Goal: Transaction & Acquisition: Purchase product/service

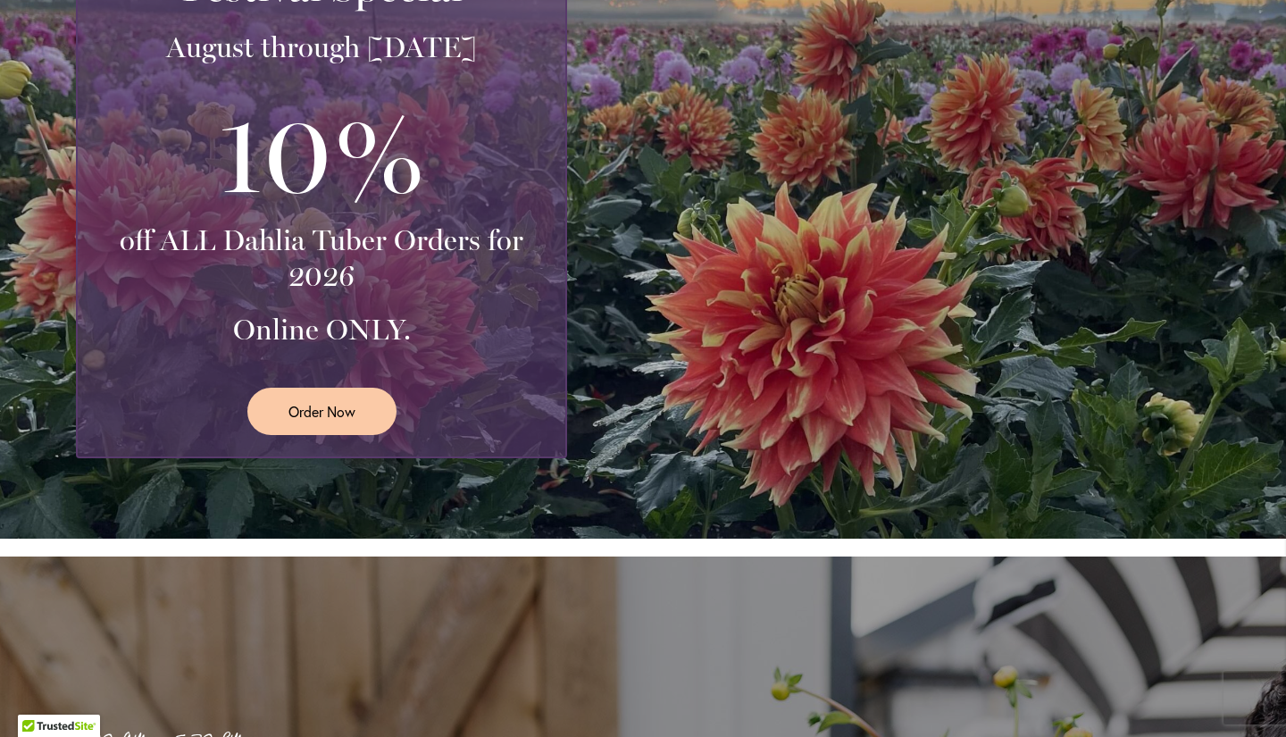
scroll to position [467, 0]
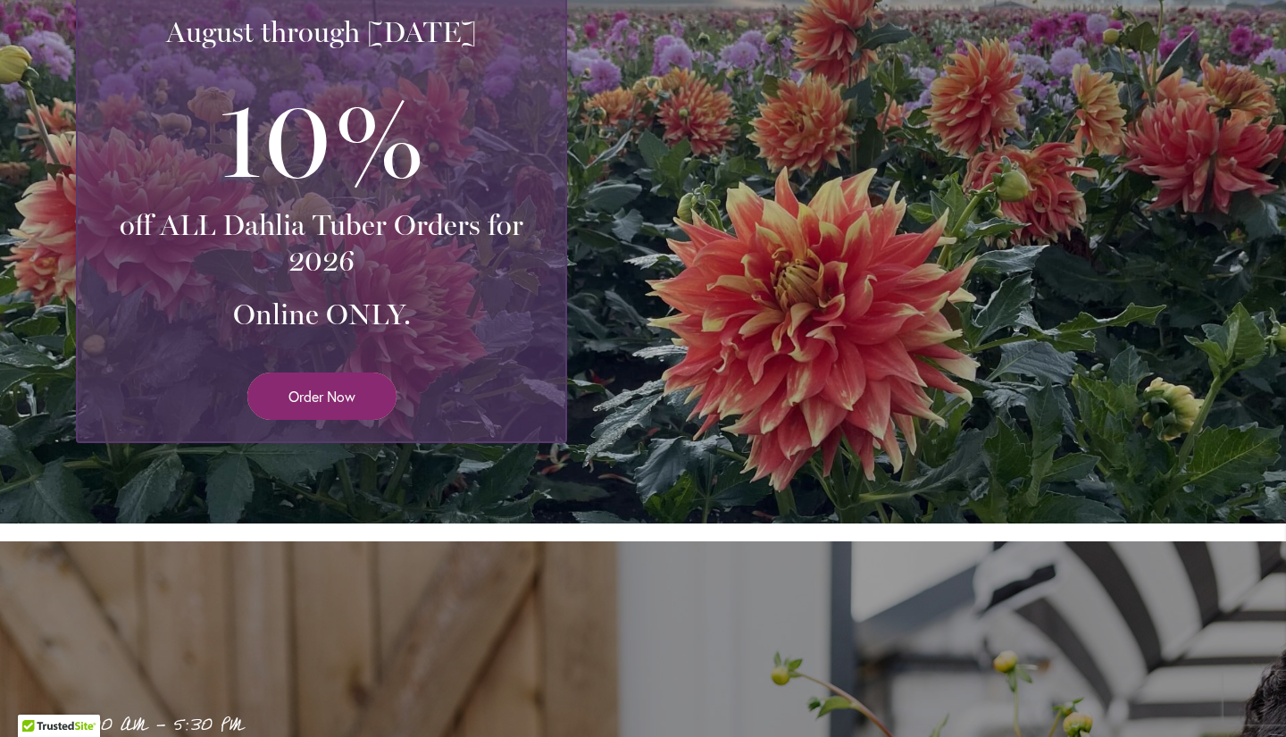
click at [276, 391] on link "Order Now" at bounding box center [321, 395] width 149 height 47
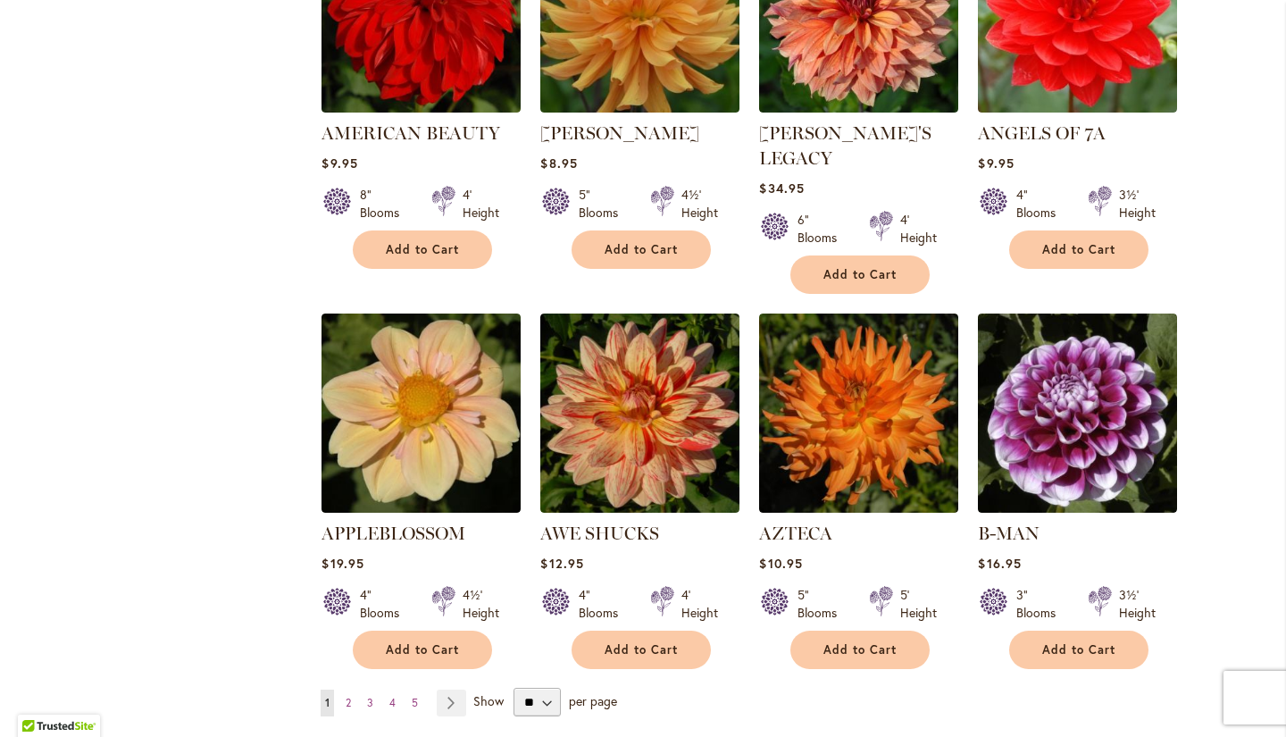
scroll to position [1297, 0]
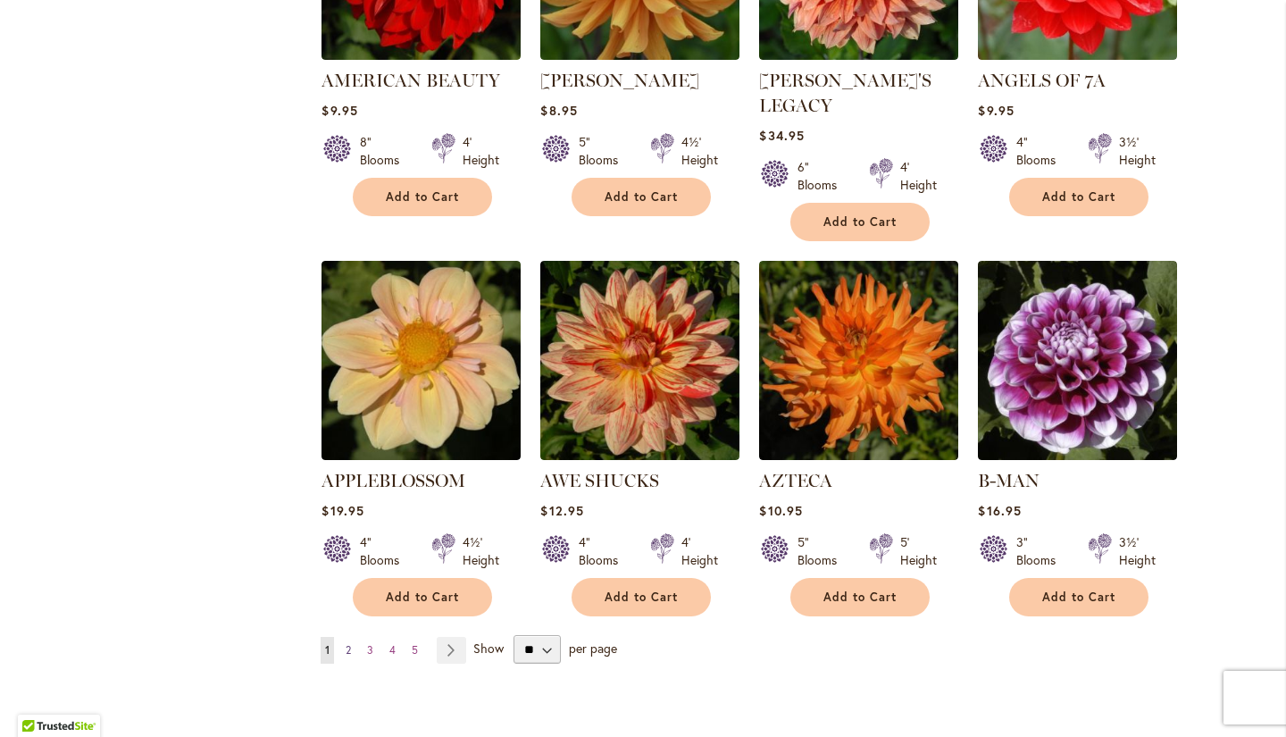
click at [350, 643] on span "2" at bounding box center [348, 649] width 5 height 13
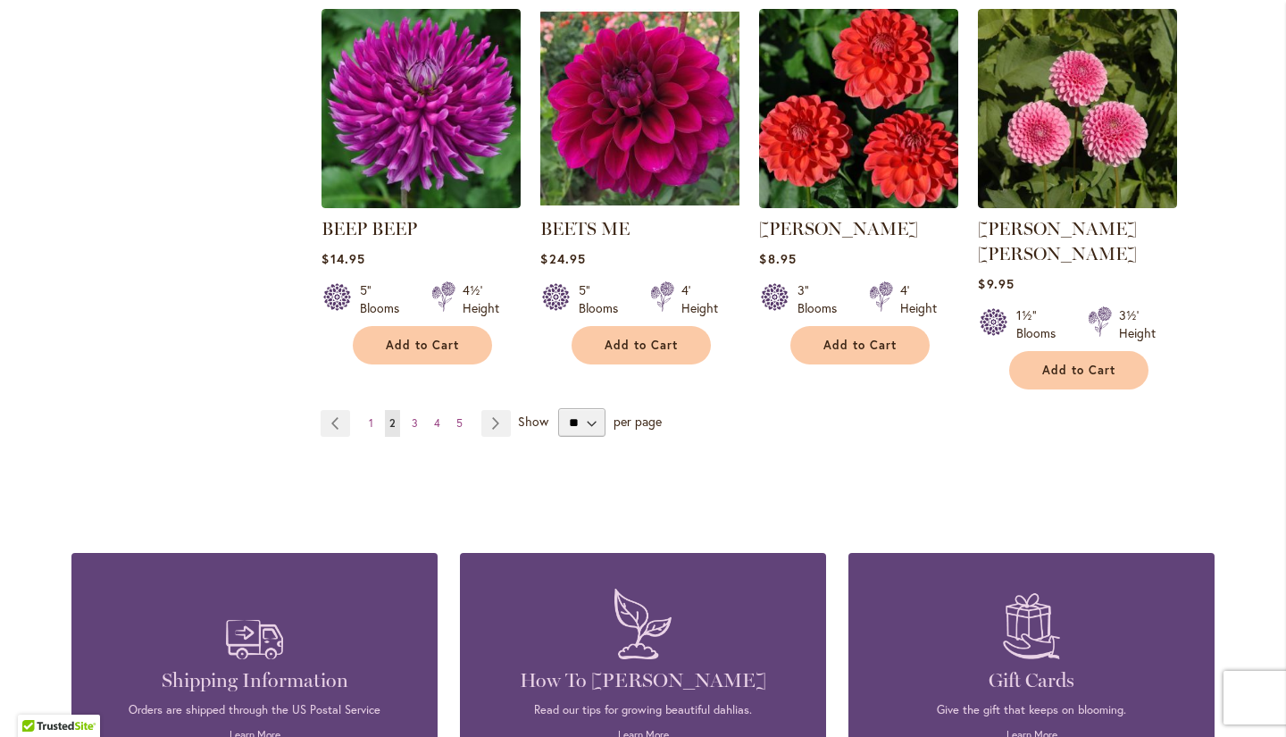
scroll to position [1537, 0]
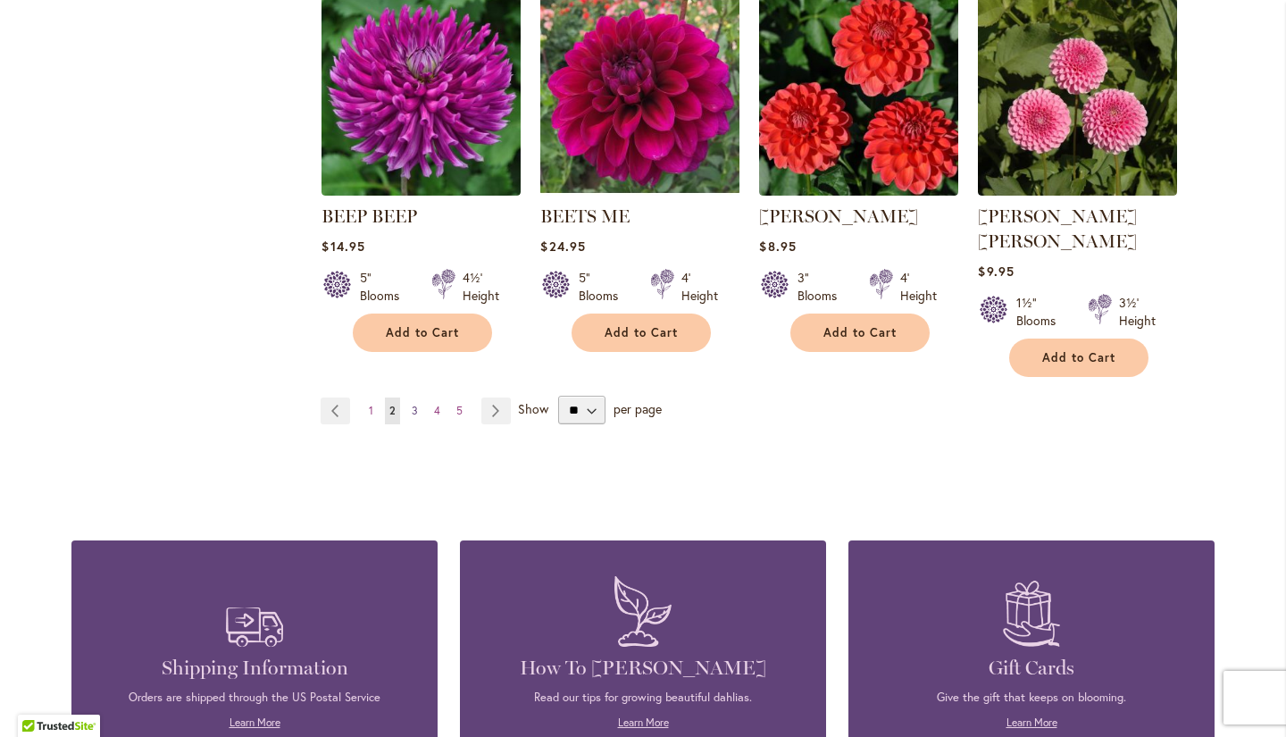
click at [418, 397] on link "Page 3" at bounding box center [414, 410] width 15 height 27
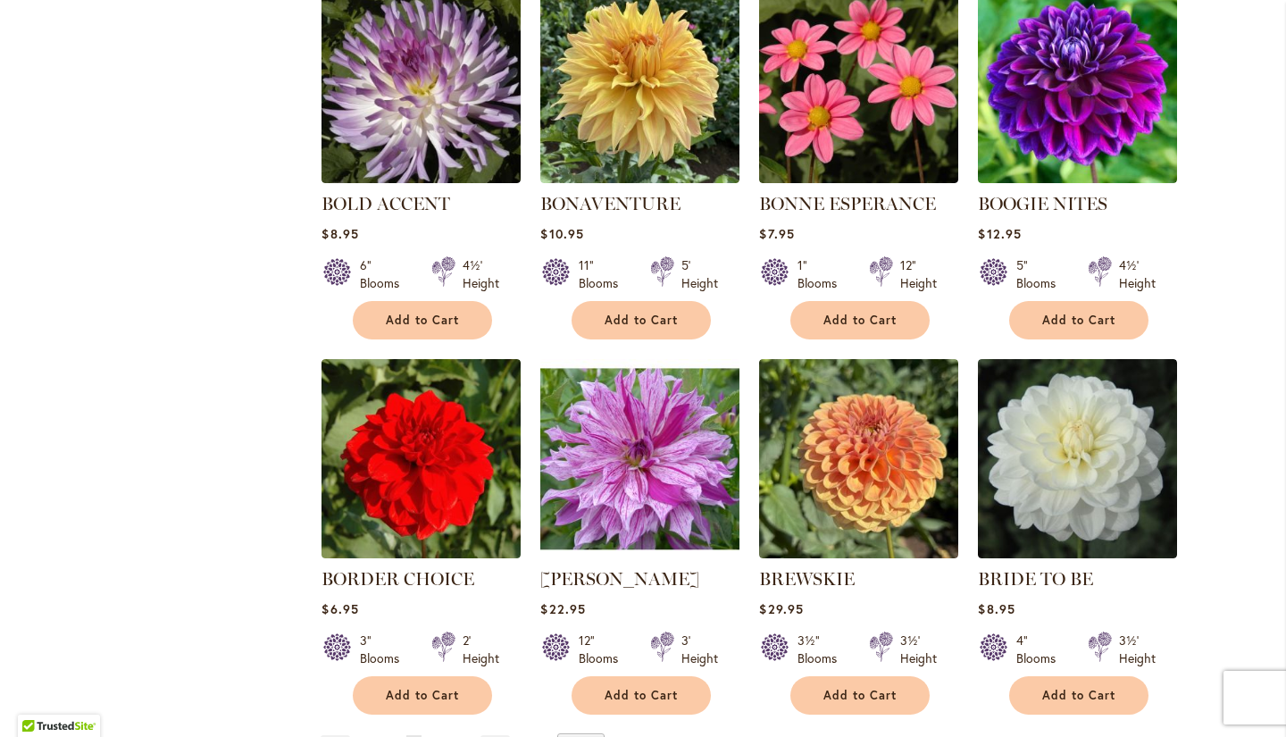
scroll to position [1248, 0]
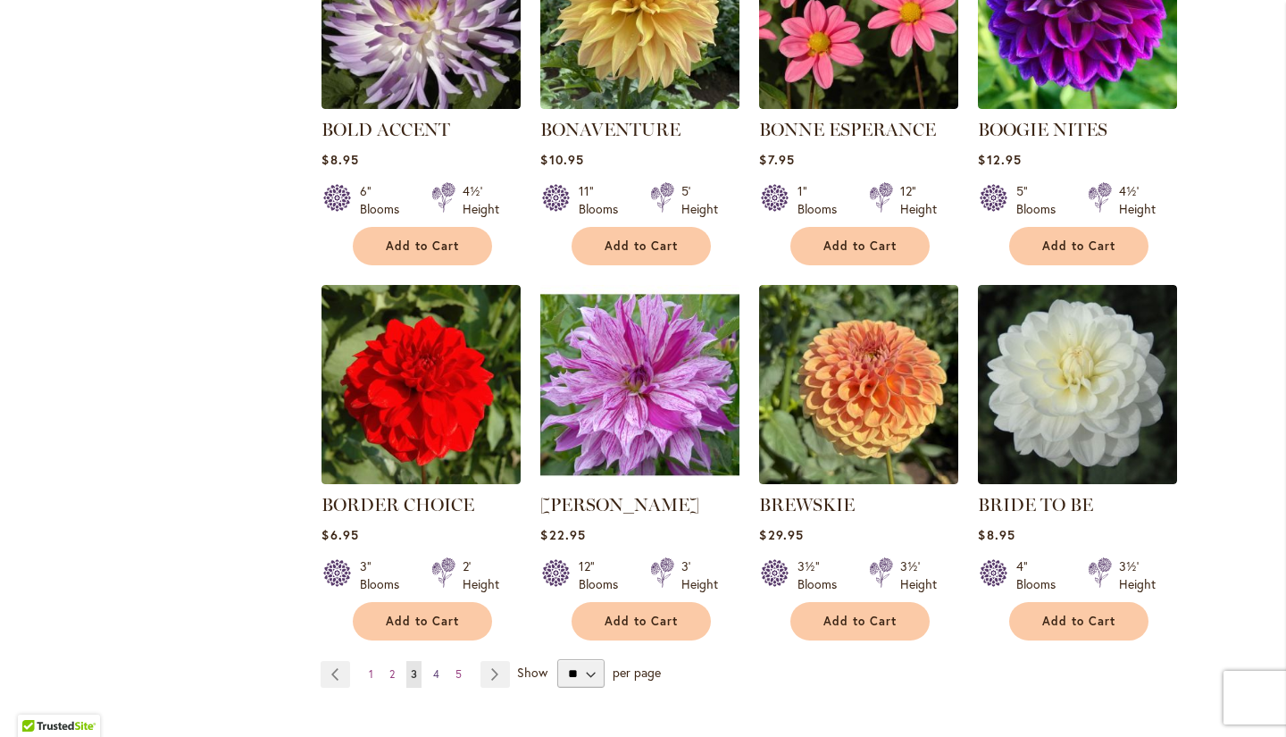
click at [438, 677] on link "Page 4" at bounding box center [436, 674] width 15 height 27
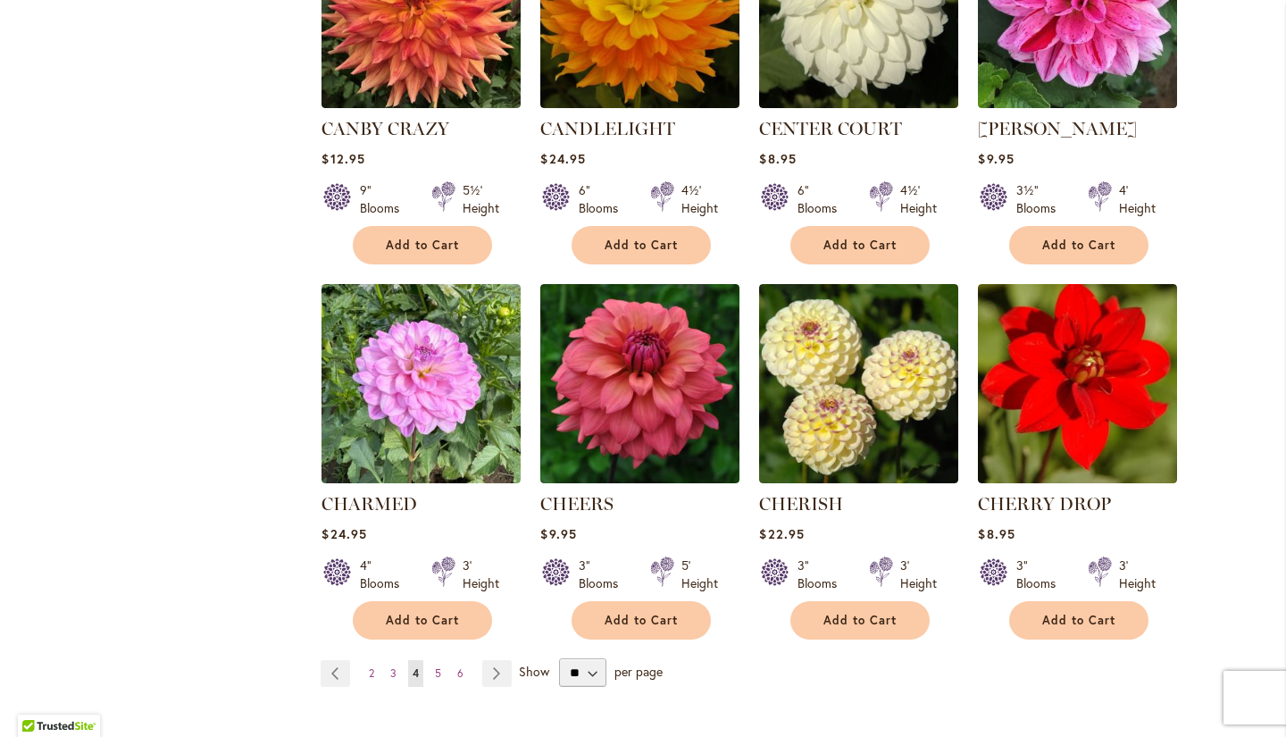
scroll to position [1465, 0]
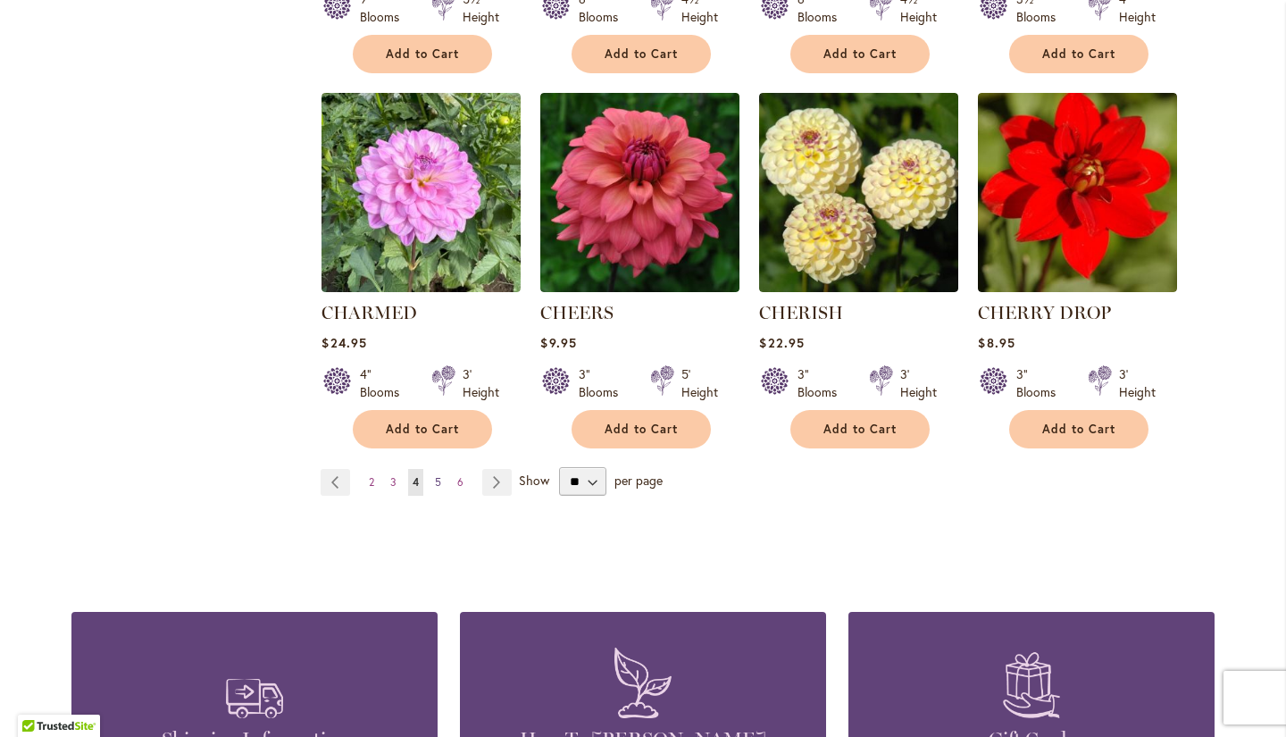
click at [437, 476] on span "5" at bounding box center [438, 481] width 6 height 13
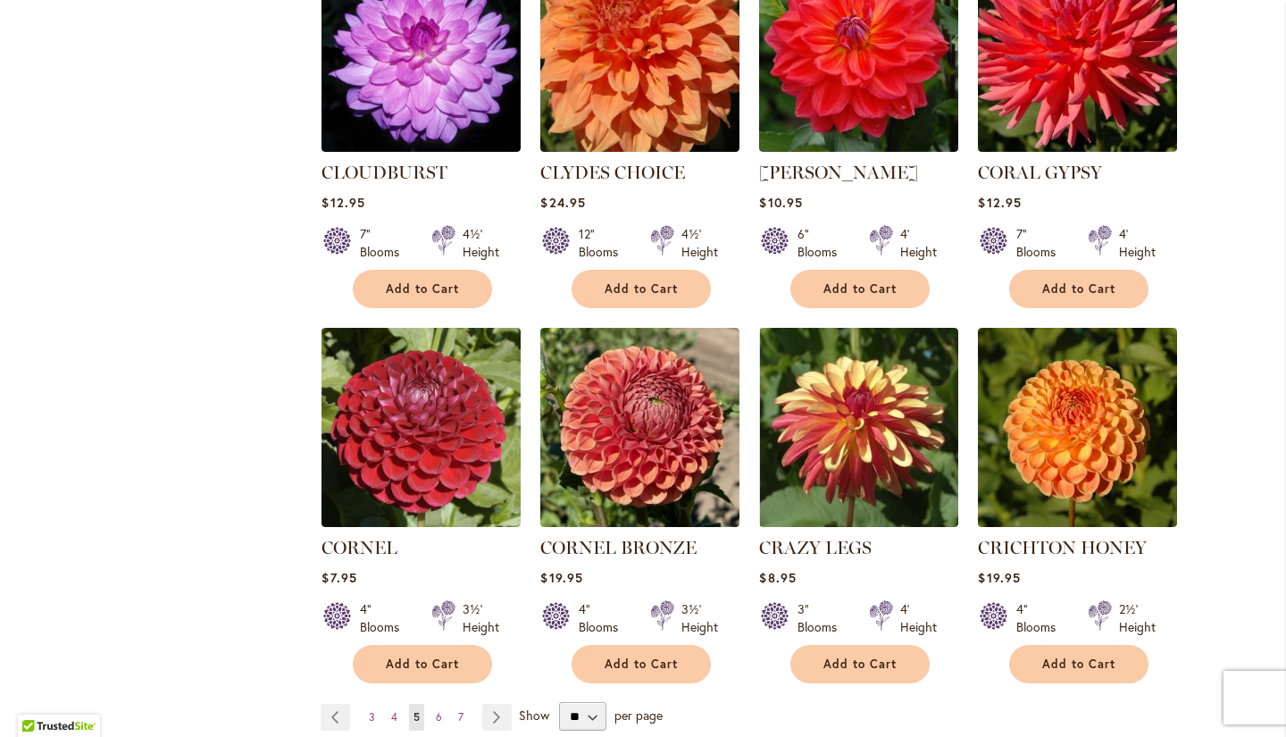
scroll to position [1262, 0]
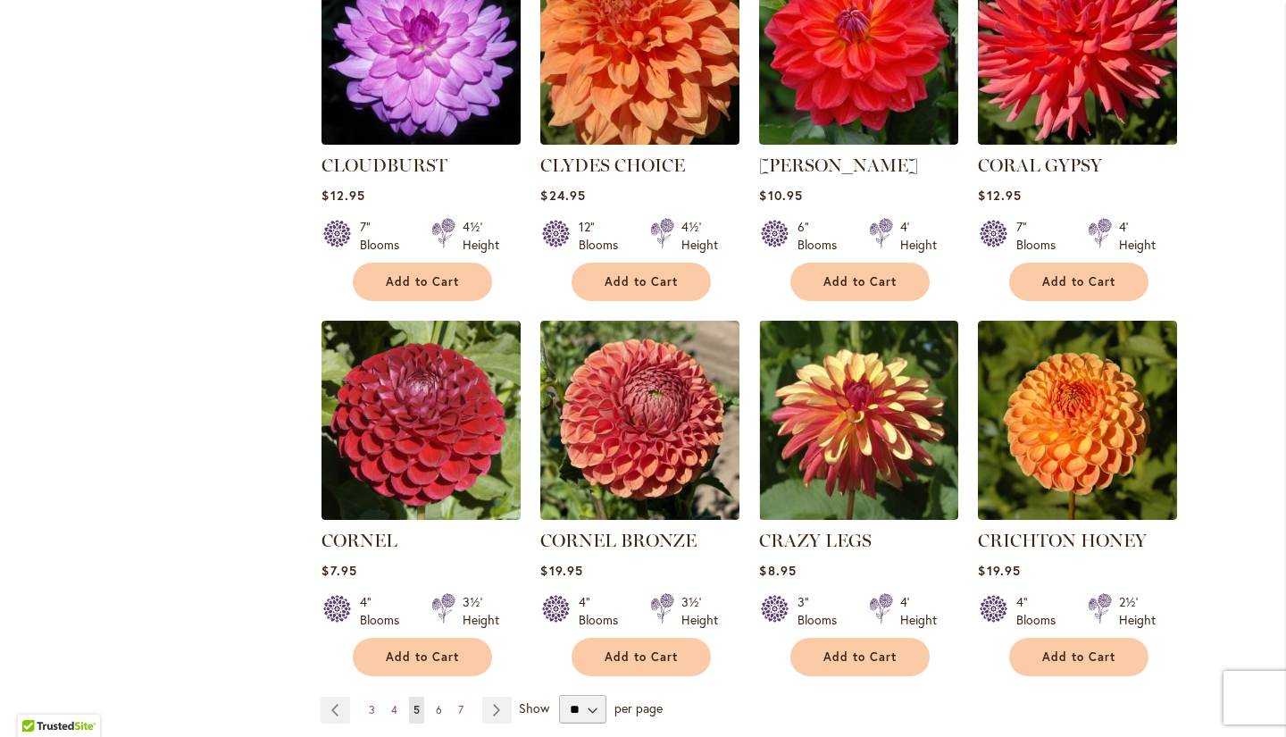
click at [437, 703] on span "6" at bounding box center [439, 709] width 6 height 13
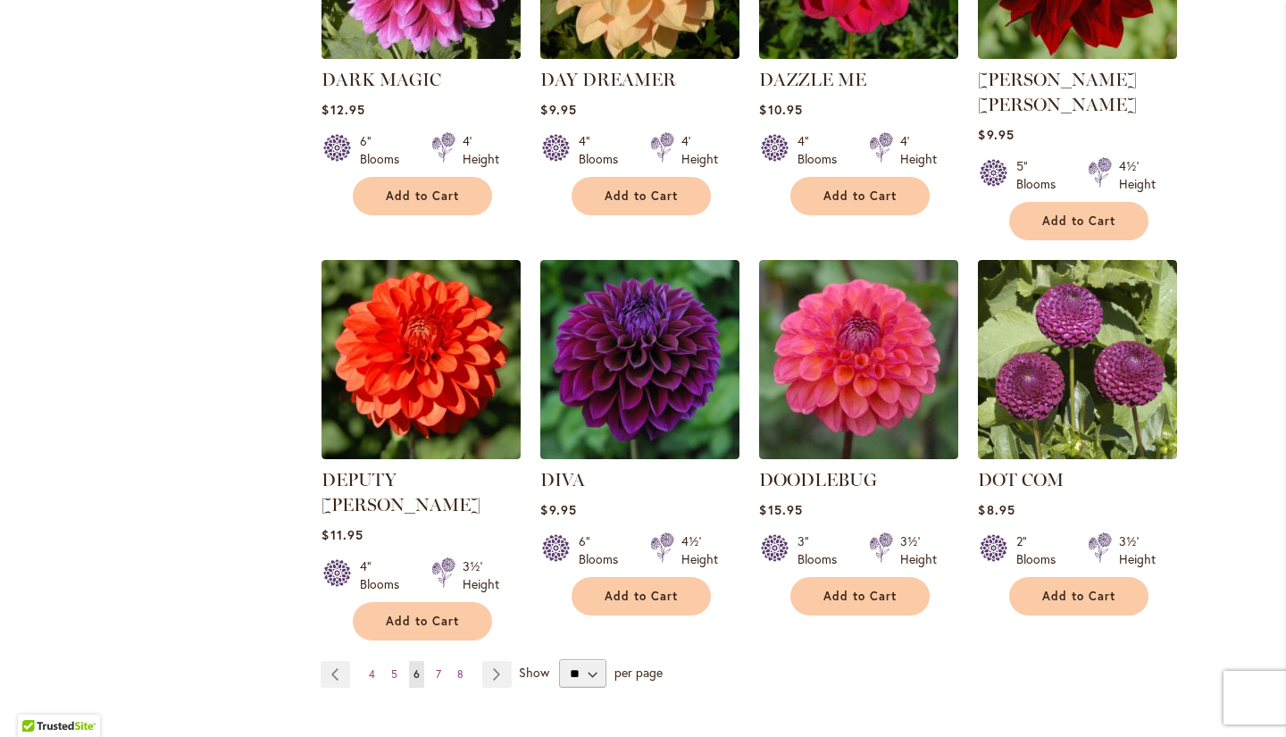
scroll to position [1324, 0]
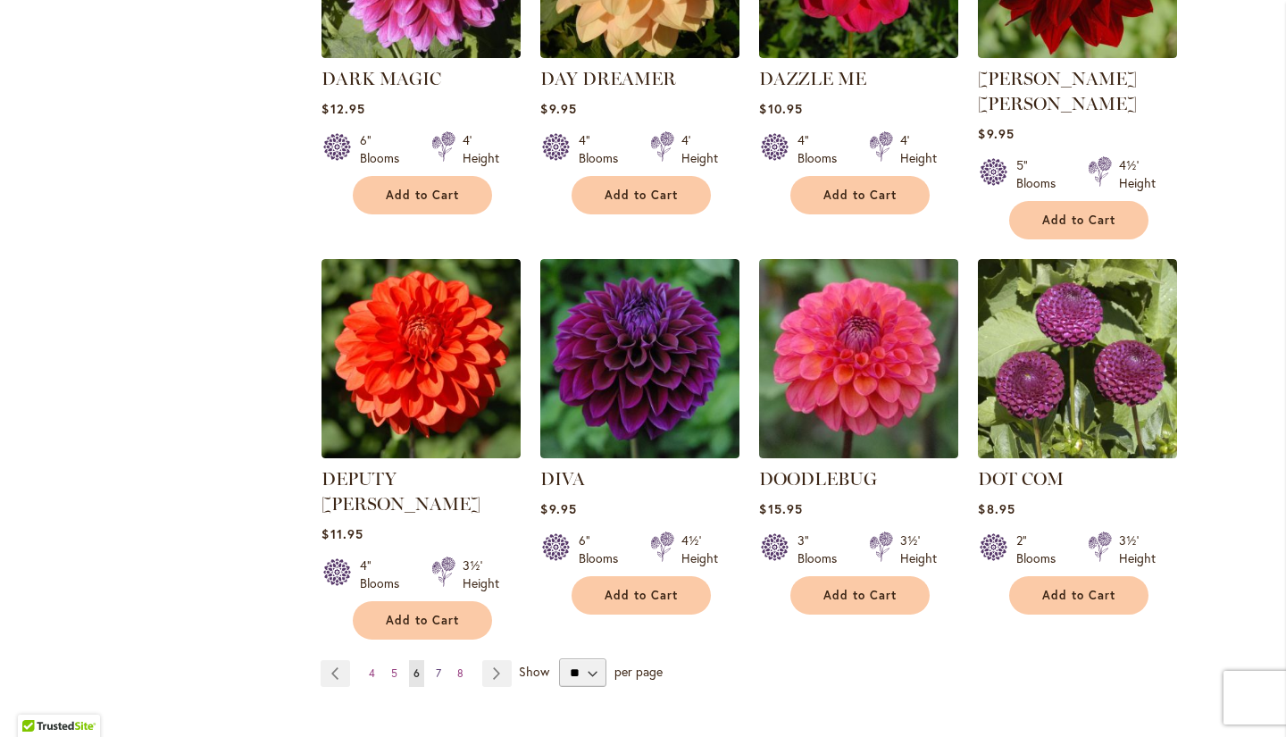
click at [439, 666] on span "7" at bounding box center [438, 672] width 5 height 13
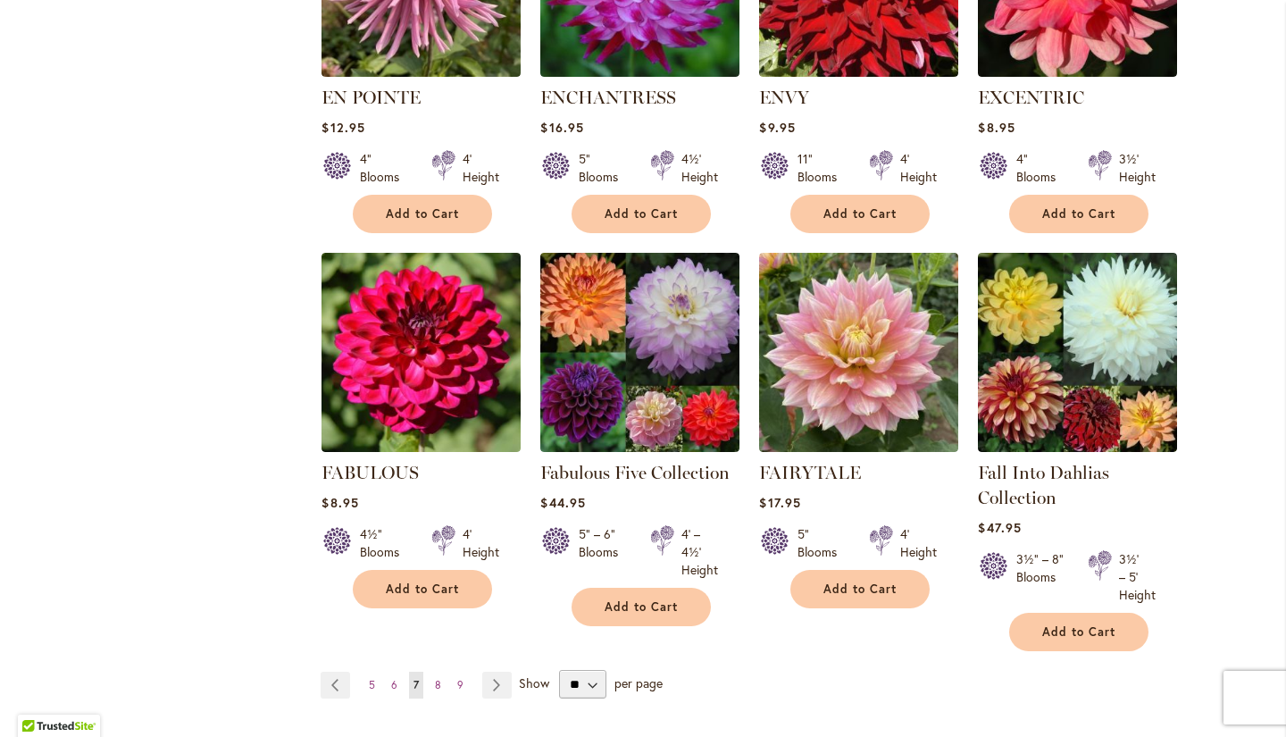
scroll to position [1291, 0]
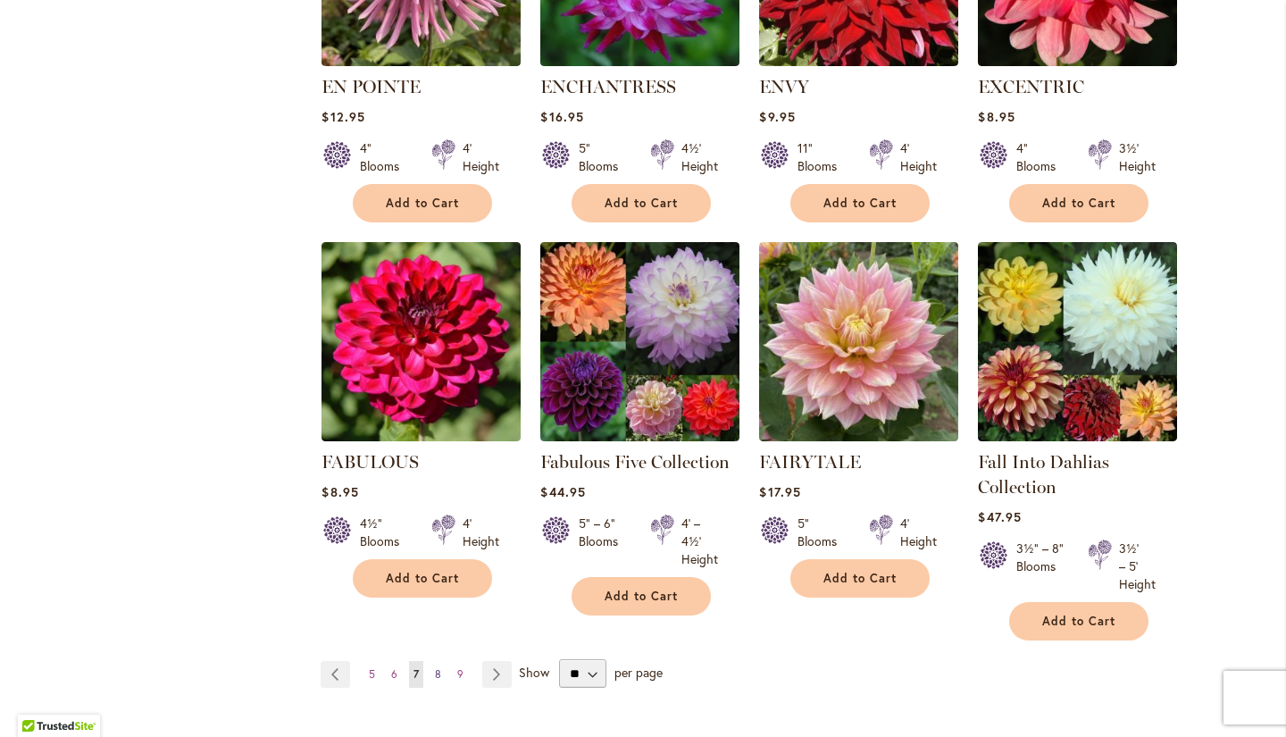
click at [435, 669] on span "8" at bounding box center [438, 673] width 6 height 13
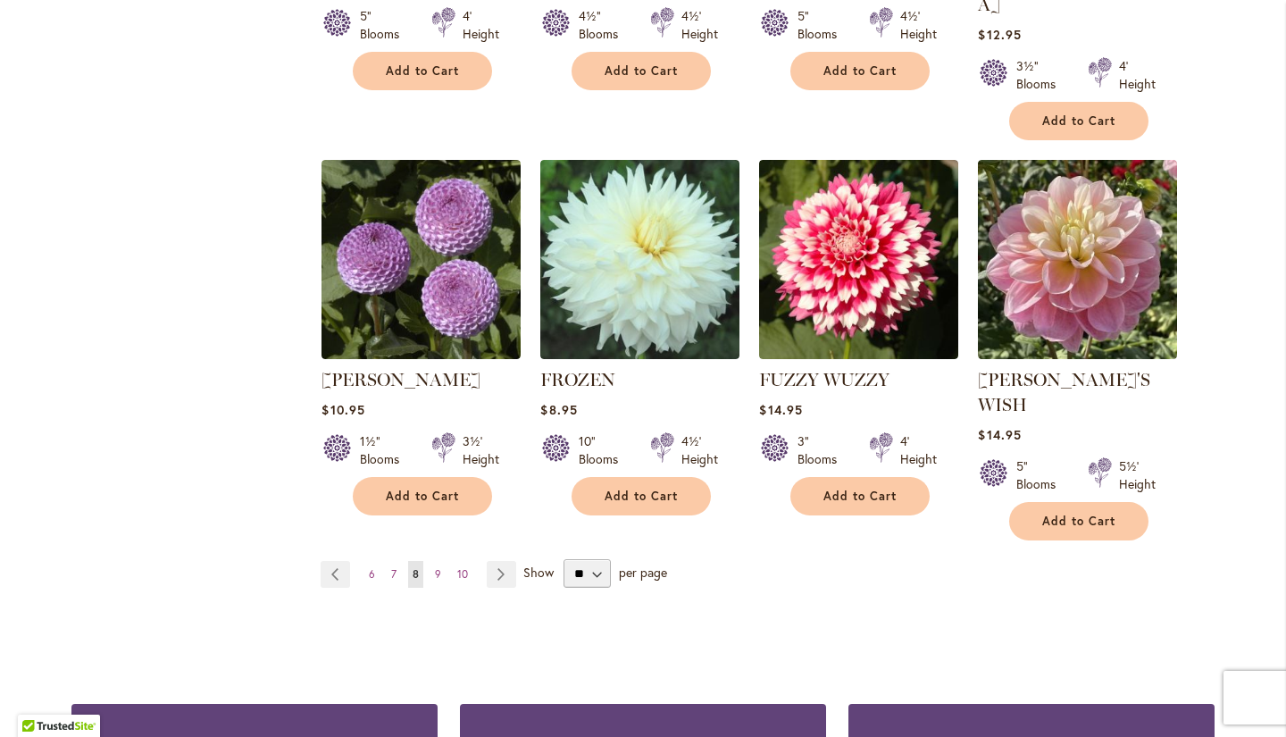
scroll to position [1473, 0]
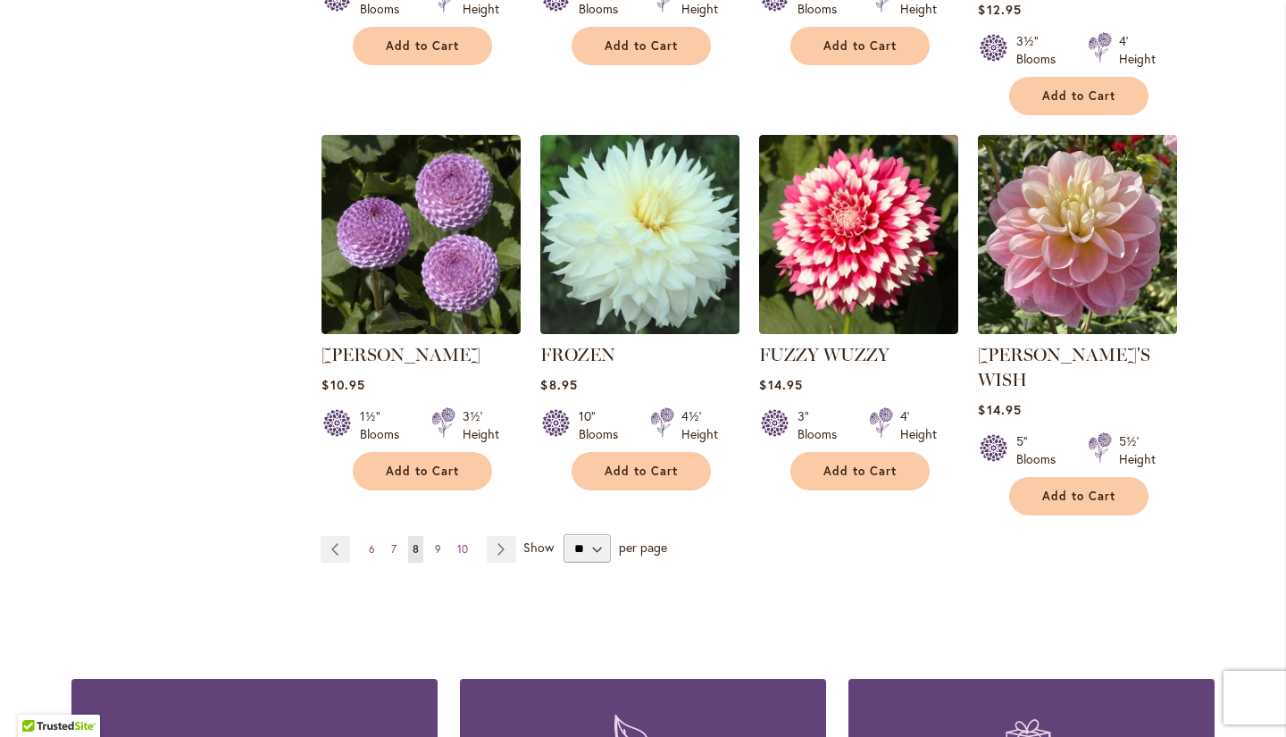
click at [442, 536] on link "Page 9" at bounding box center [437, 549] width 15 height 27
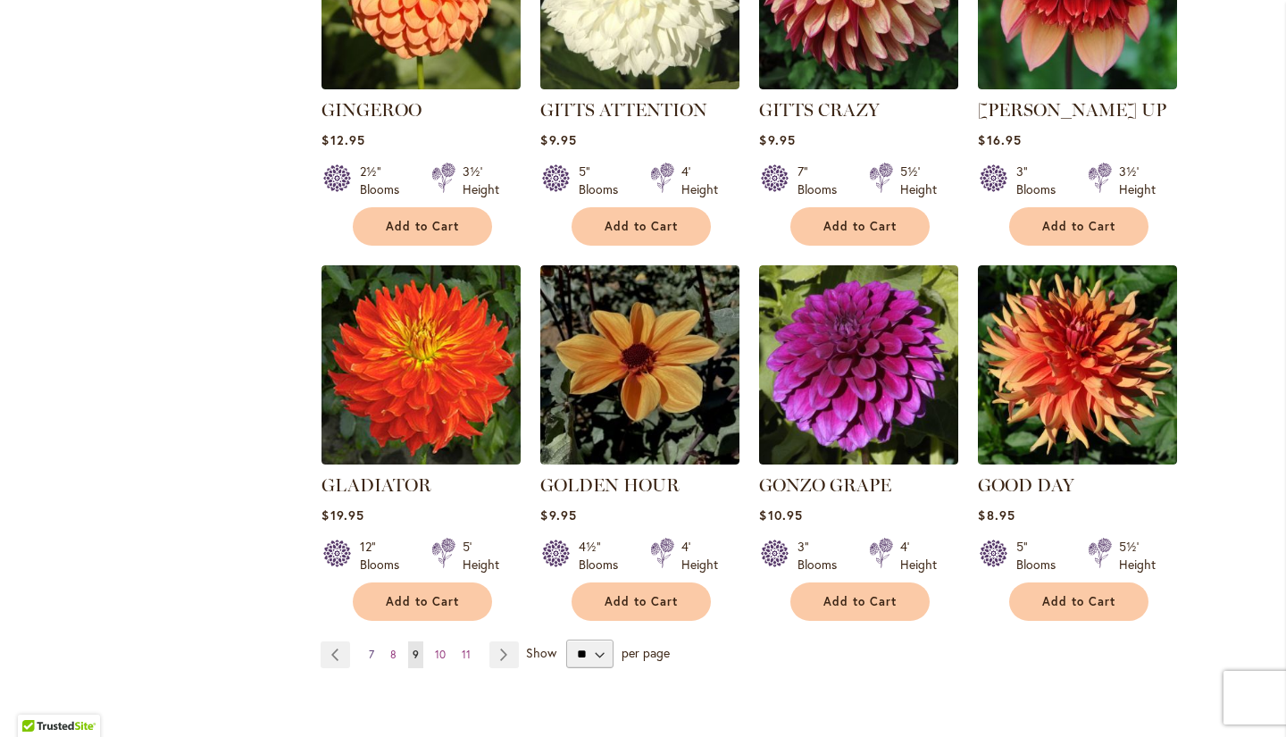
scroll to position [1320, 0]
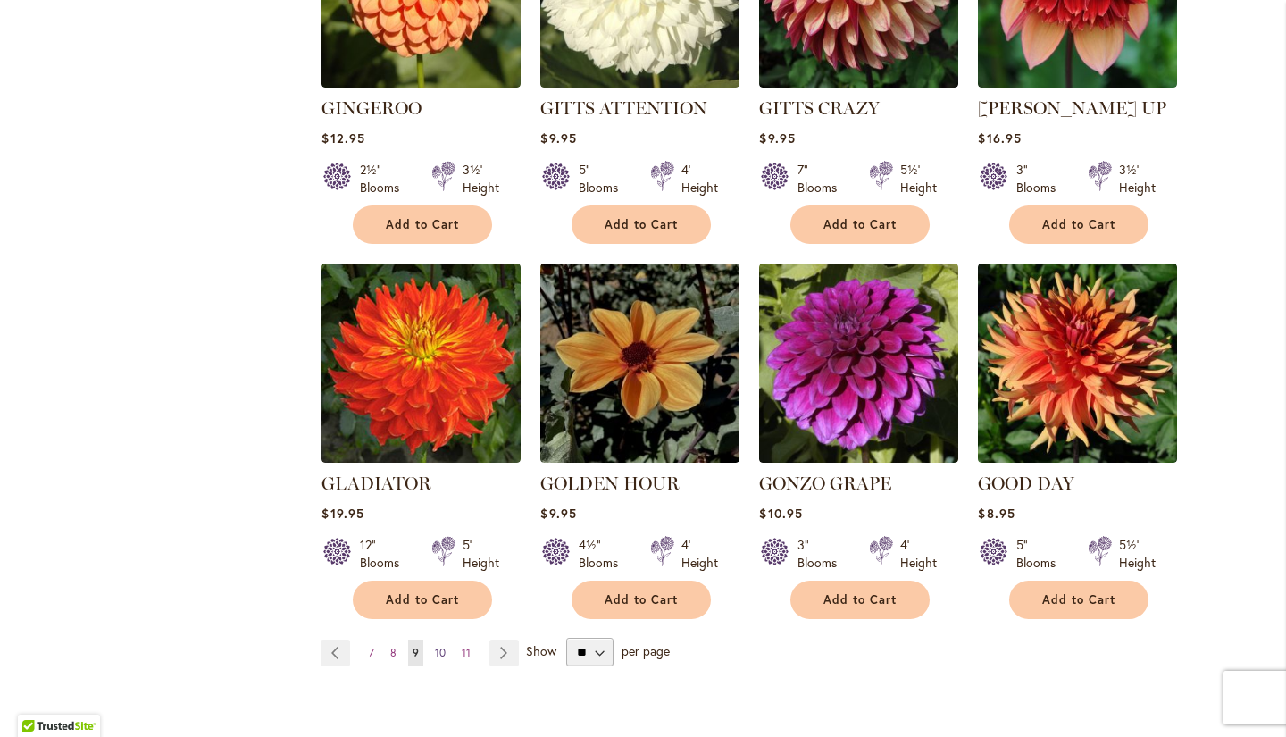
click at [442, 646] on span "10" at bounding box center [440, 652] width 11 height 13
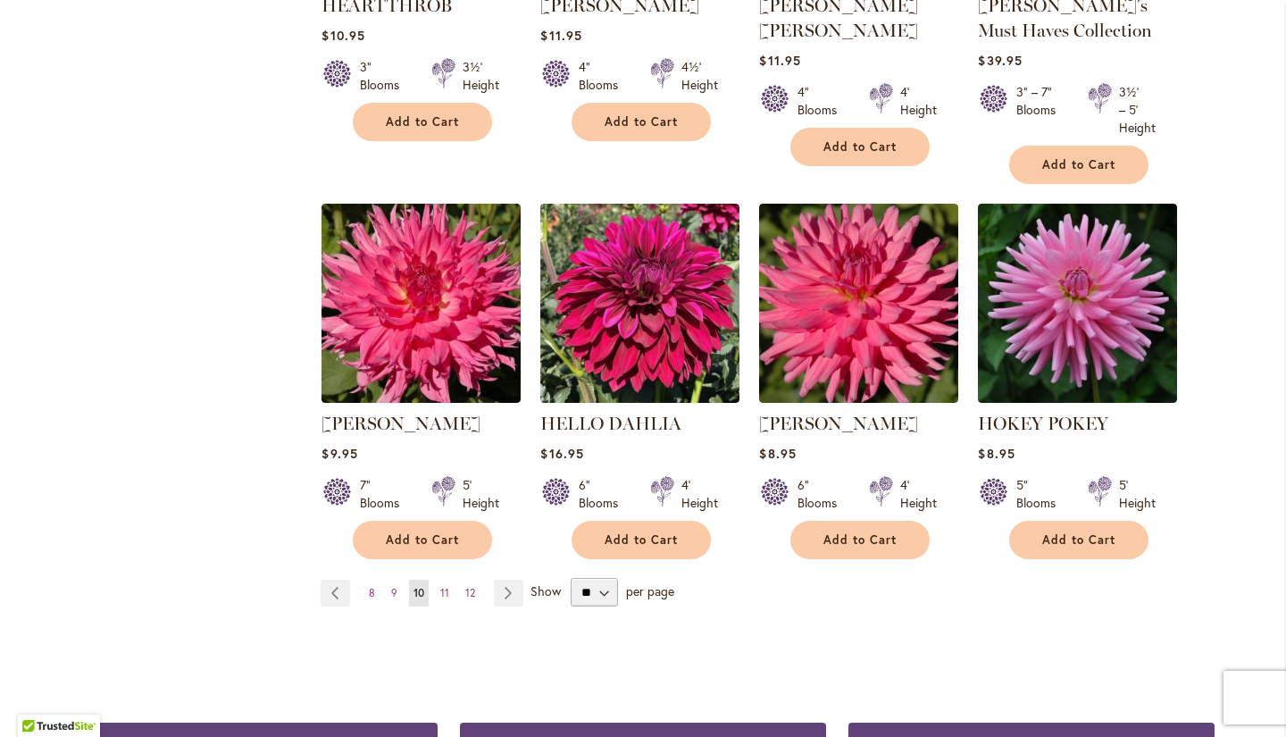
scroll to position [1411, 0]
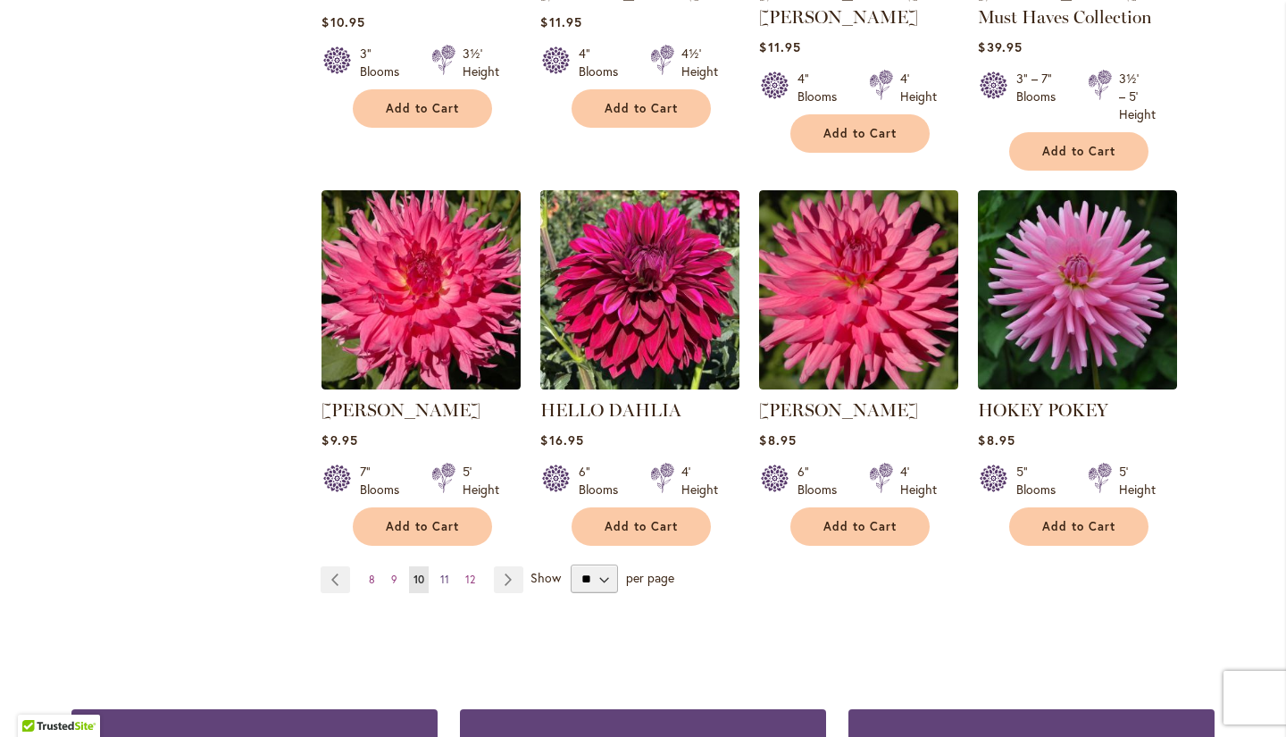
click at [446, 579] on span "11" at bounding box center [444, 578] width 9 height 13
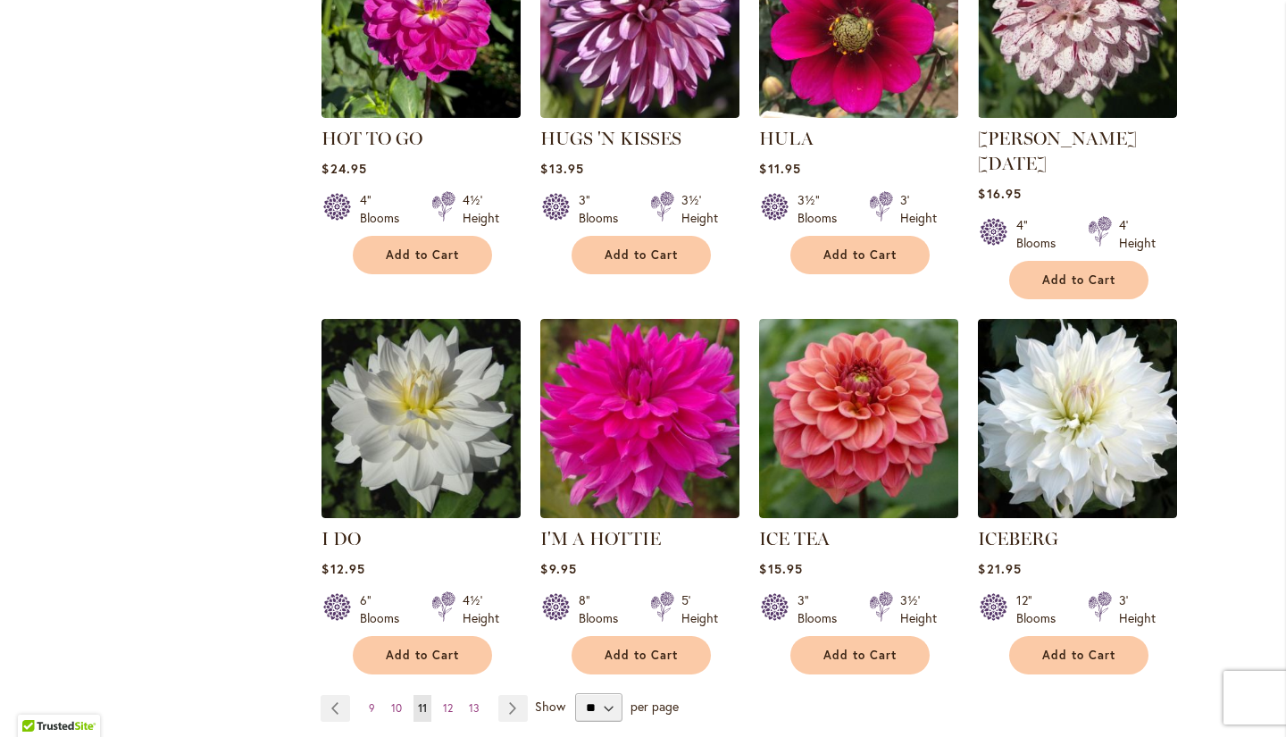
scroll to position [1371, 0]
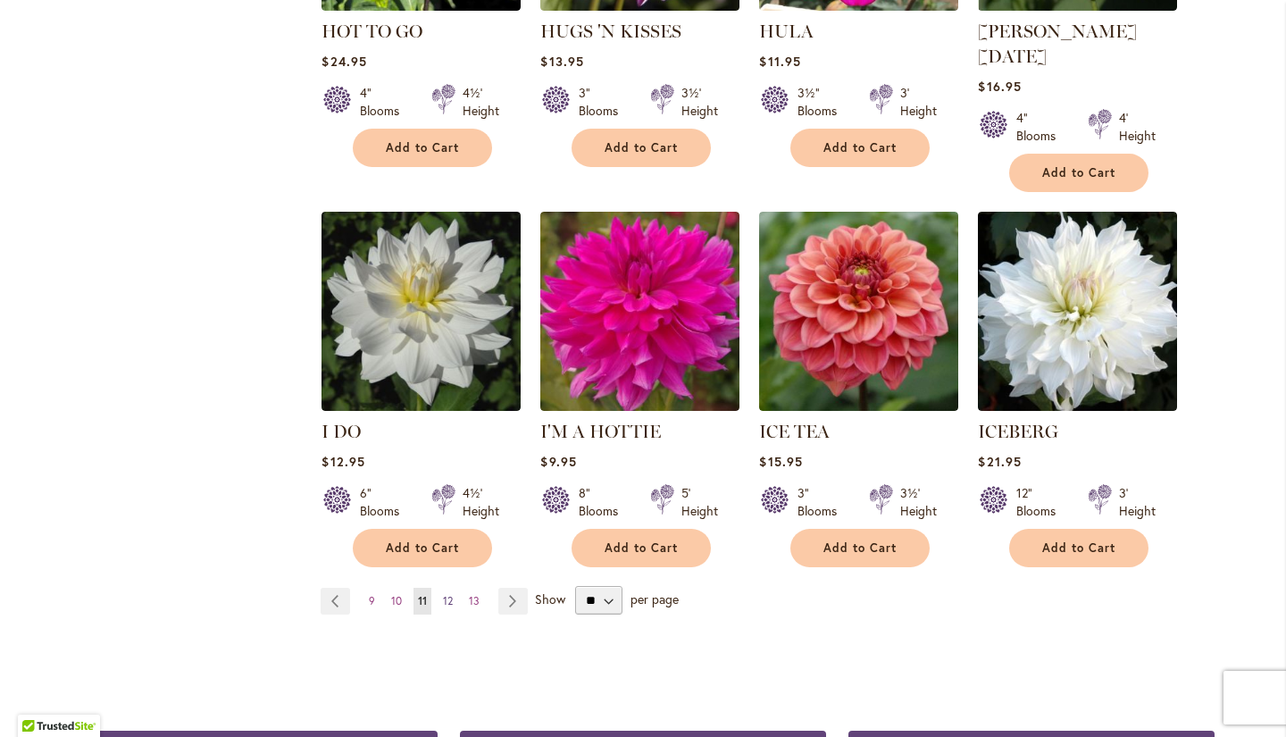
click at [443, 587] on link "Page 12" at bounding box center [447, 600] width 19 height 27
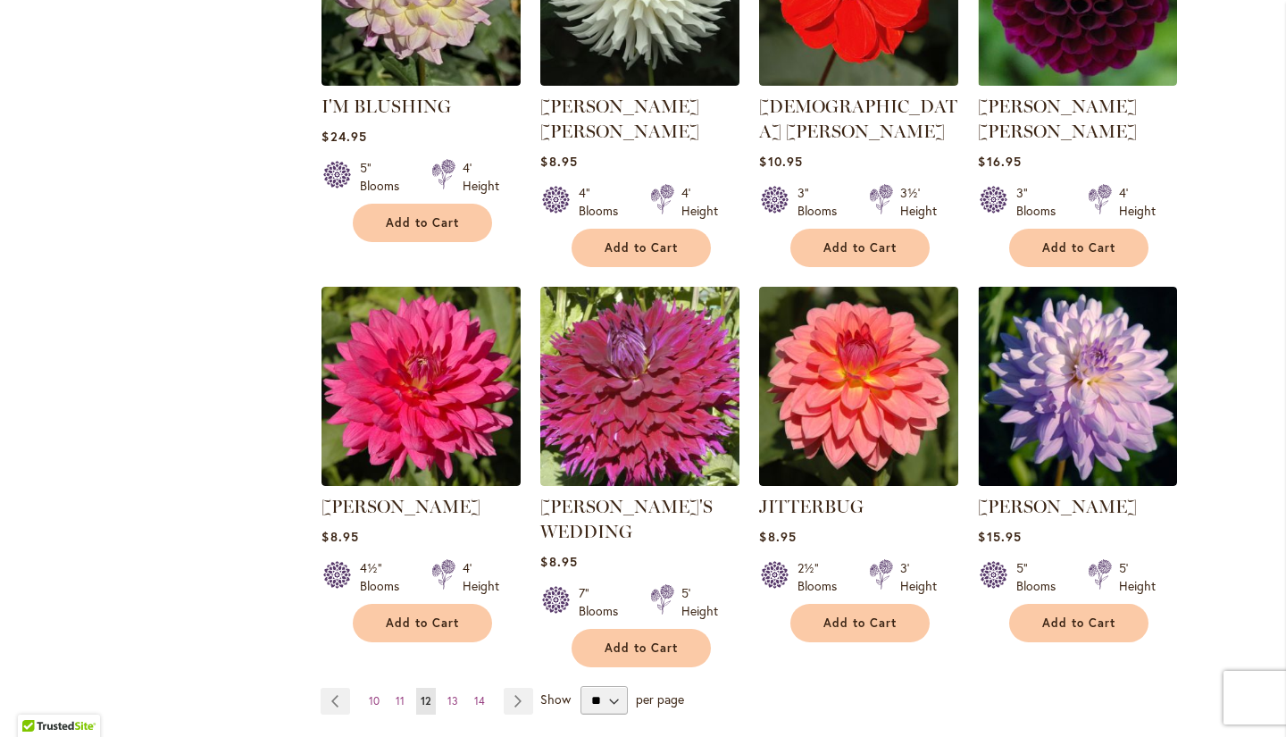
scroll to position [1290, 0]
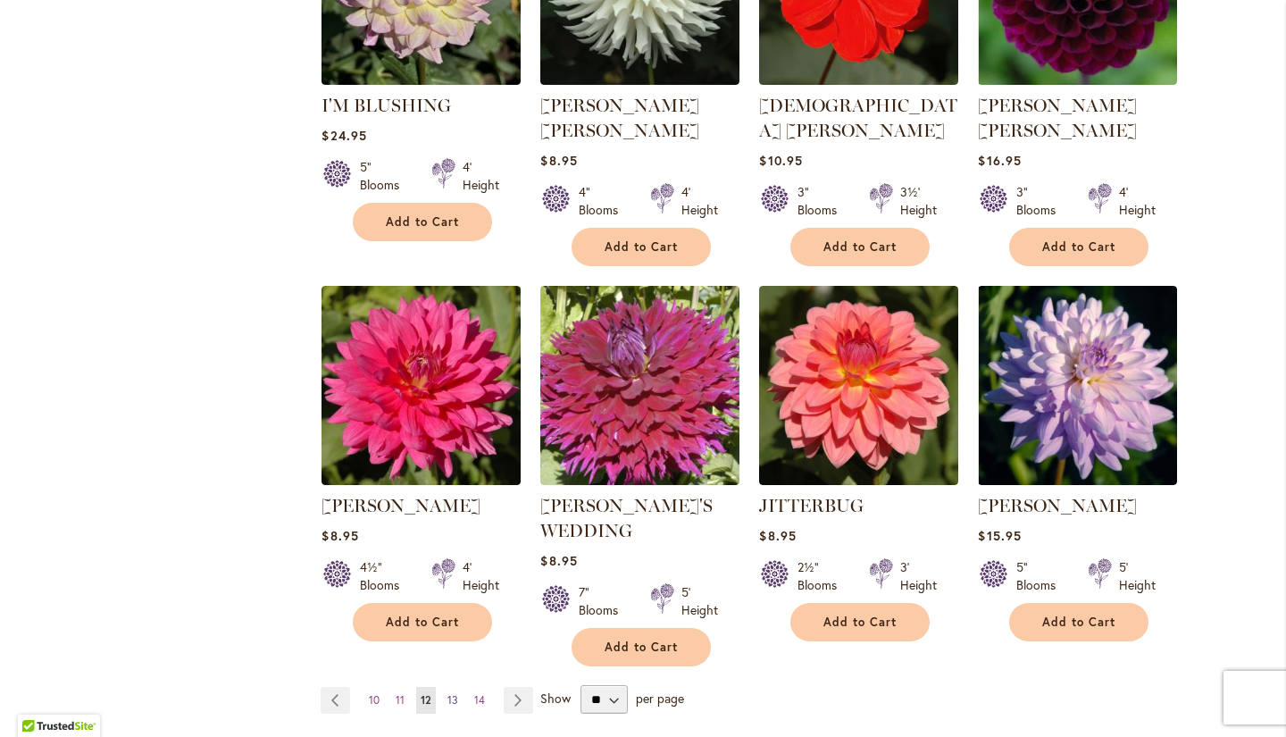
click at [457, 693] on span "13" at bounding box center [452, 699] width 11 height 13
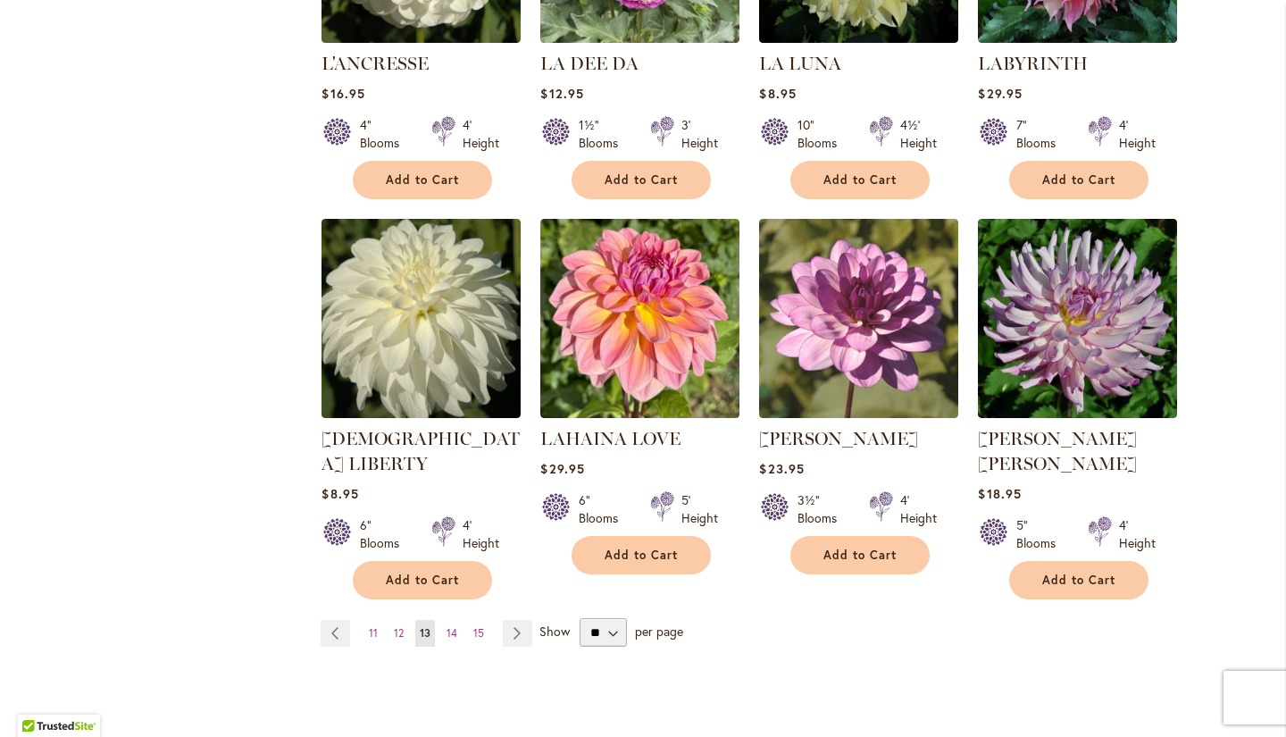
scroll to position [1327, 0]
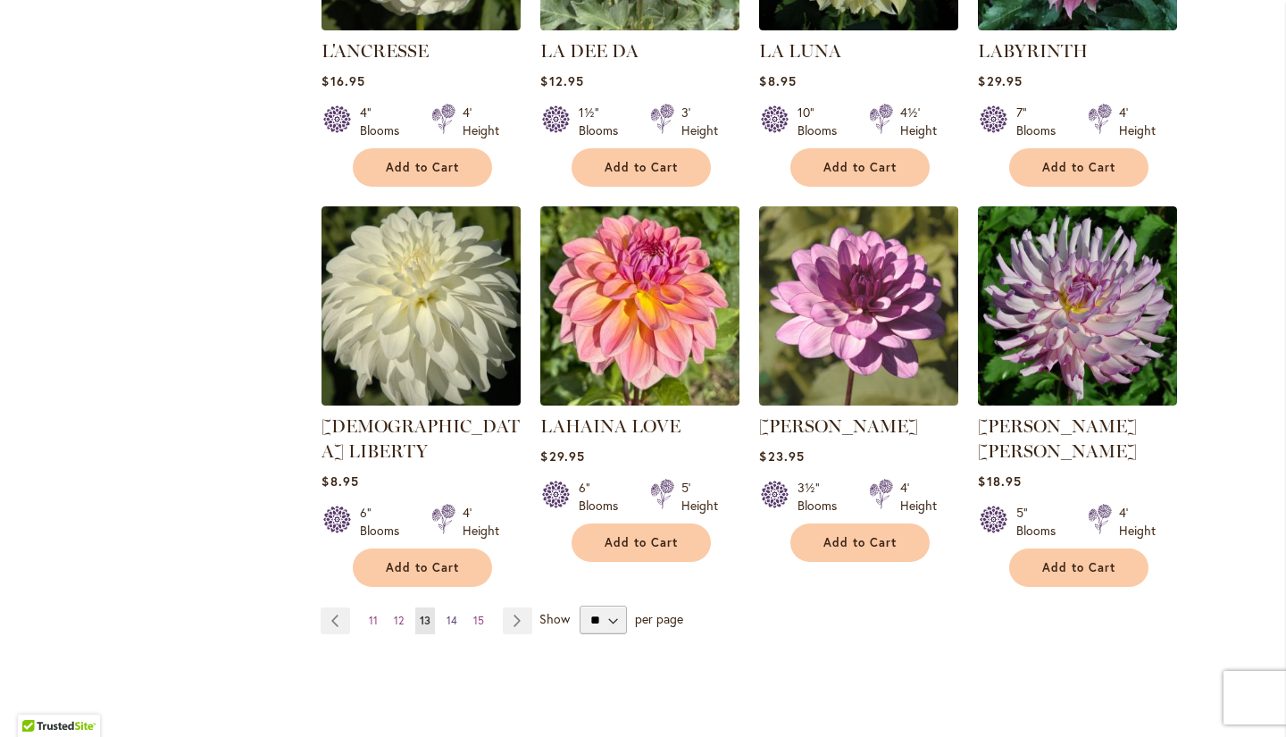
click at [448, 613] on span "14" at bounding box center [451, 619] width 11 height 13
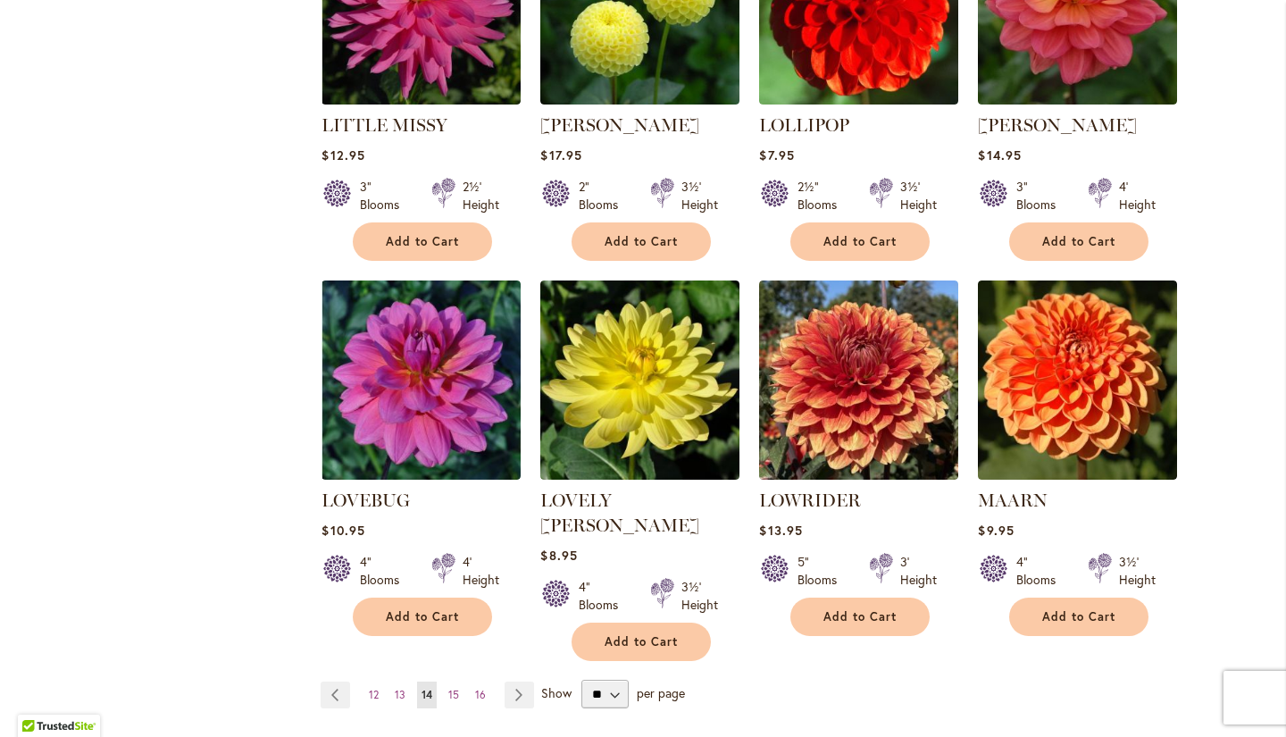
scroll to position [1291, 0]
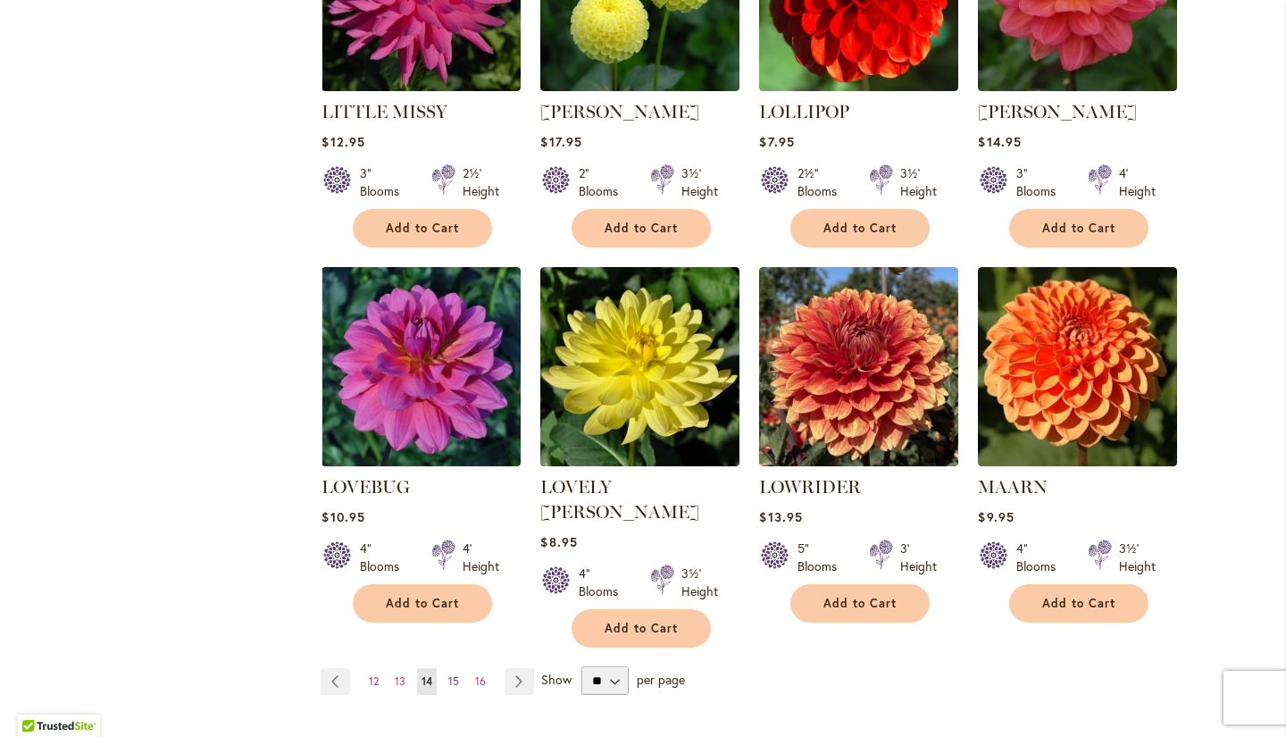
click at [450, 668] on link "Page 15" at bounding box center [454, 681] width 20 height 27
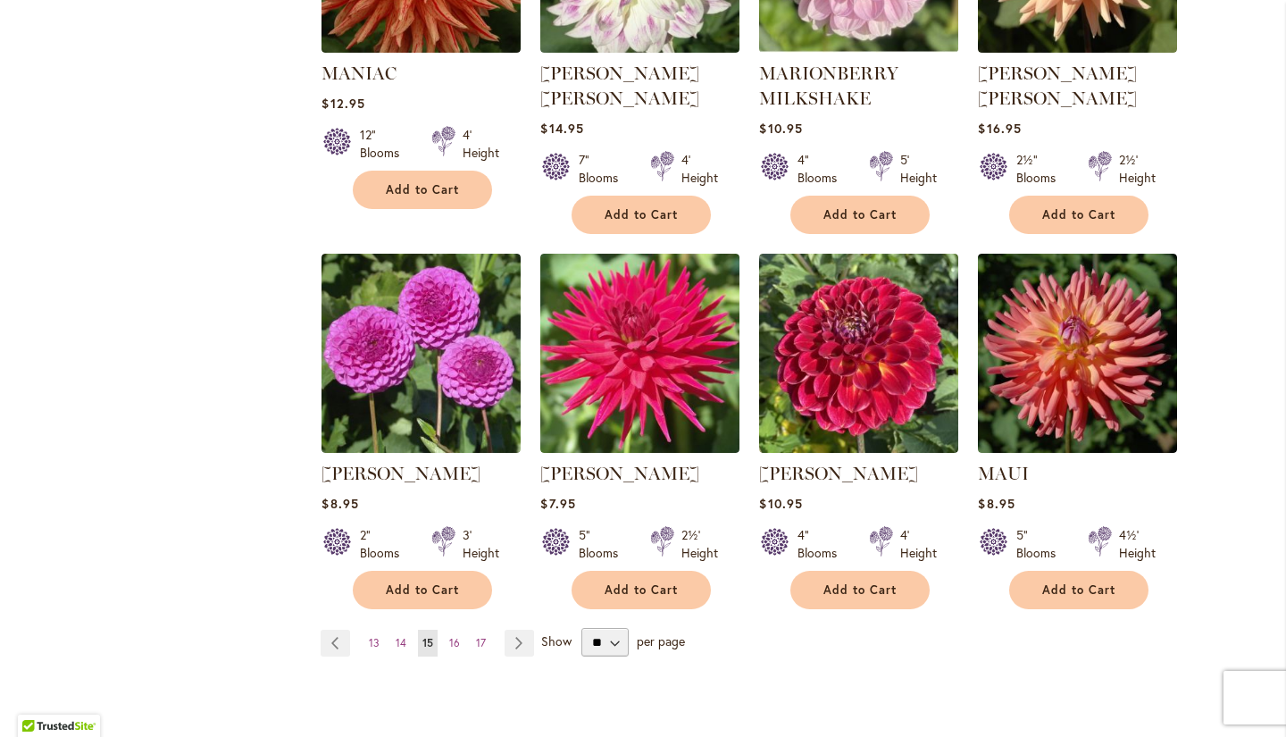
scroll to position [1324, 0]
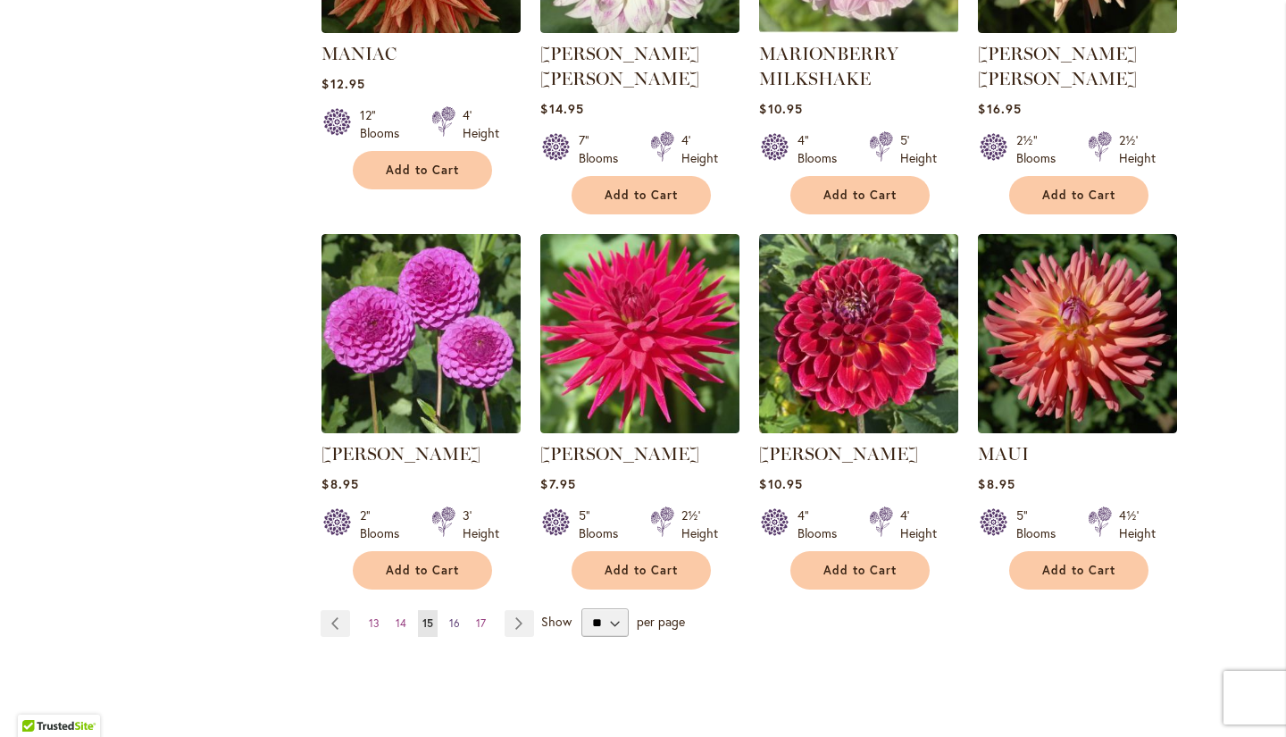
click at [450, 618] on span "16" at bounding box center [454, 622] width 11 height 13
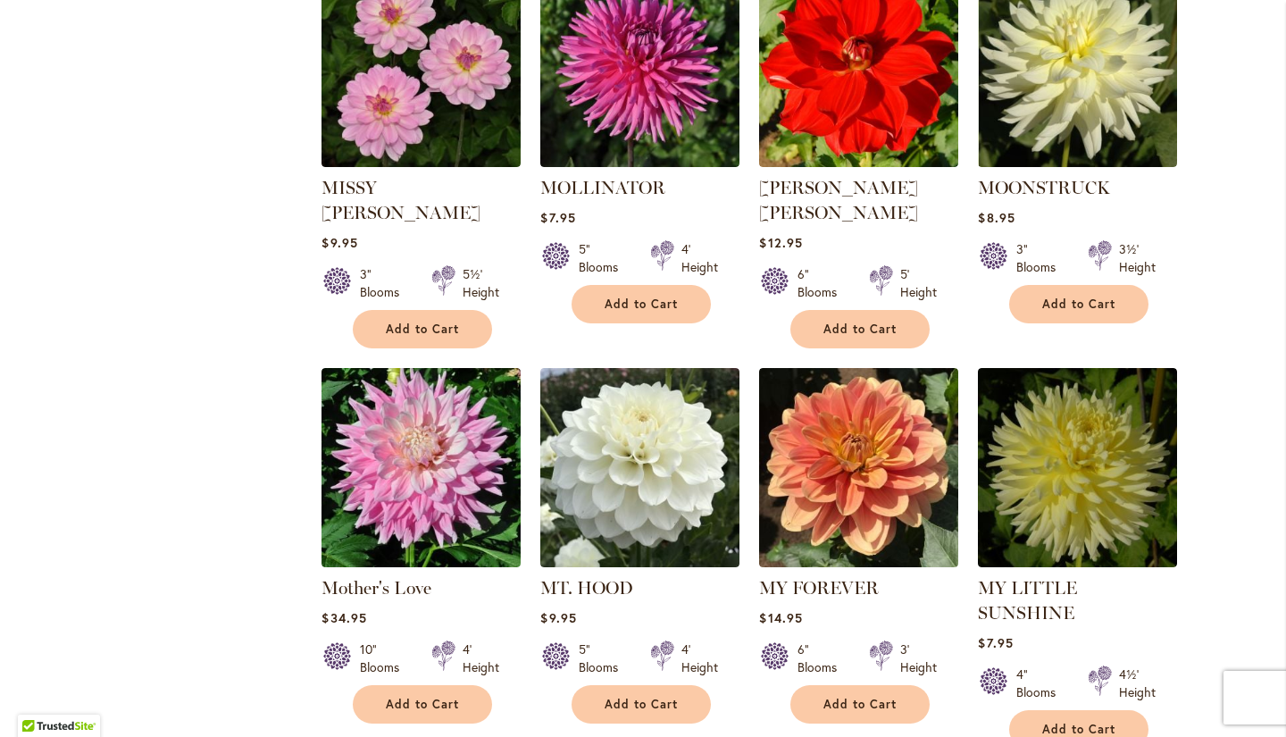
scroll to position [1237, 0]
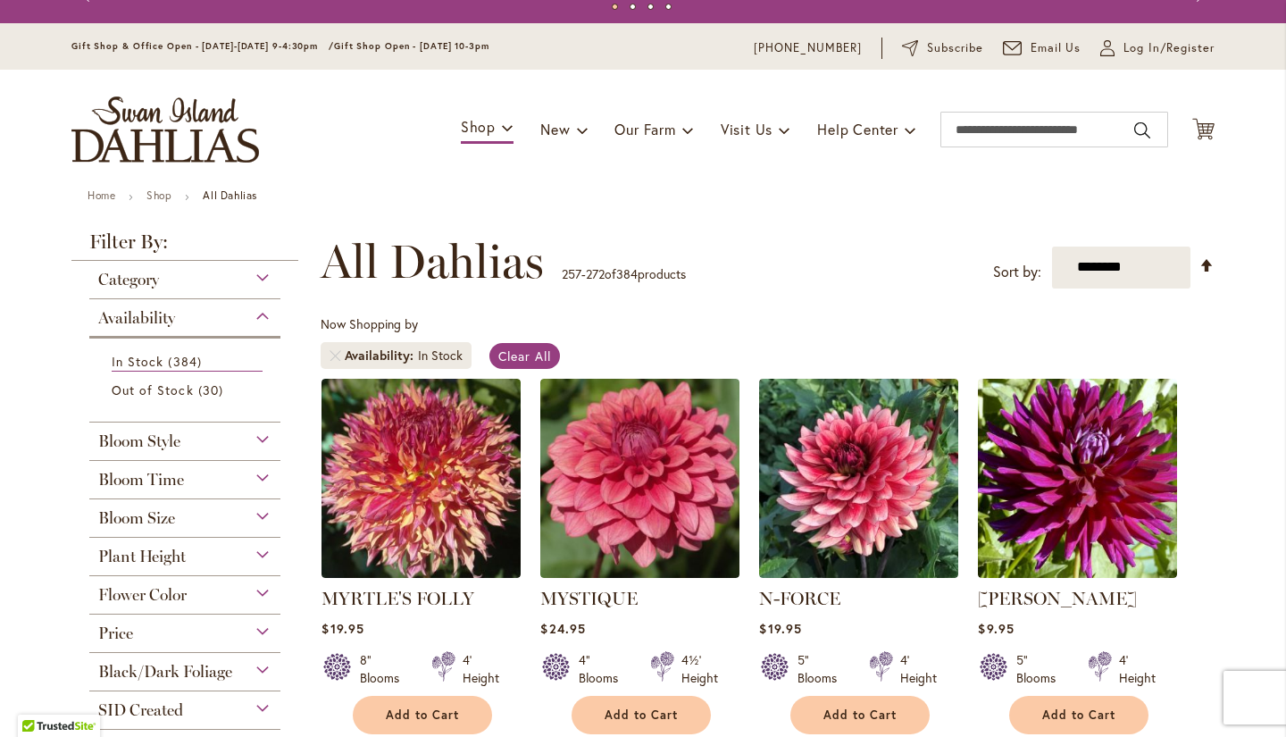
scroll to position [44, 0]
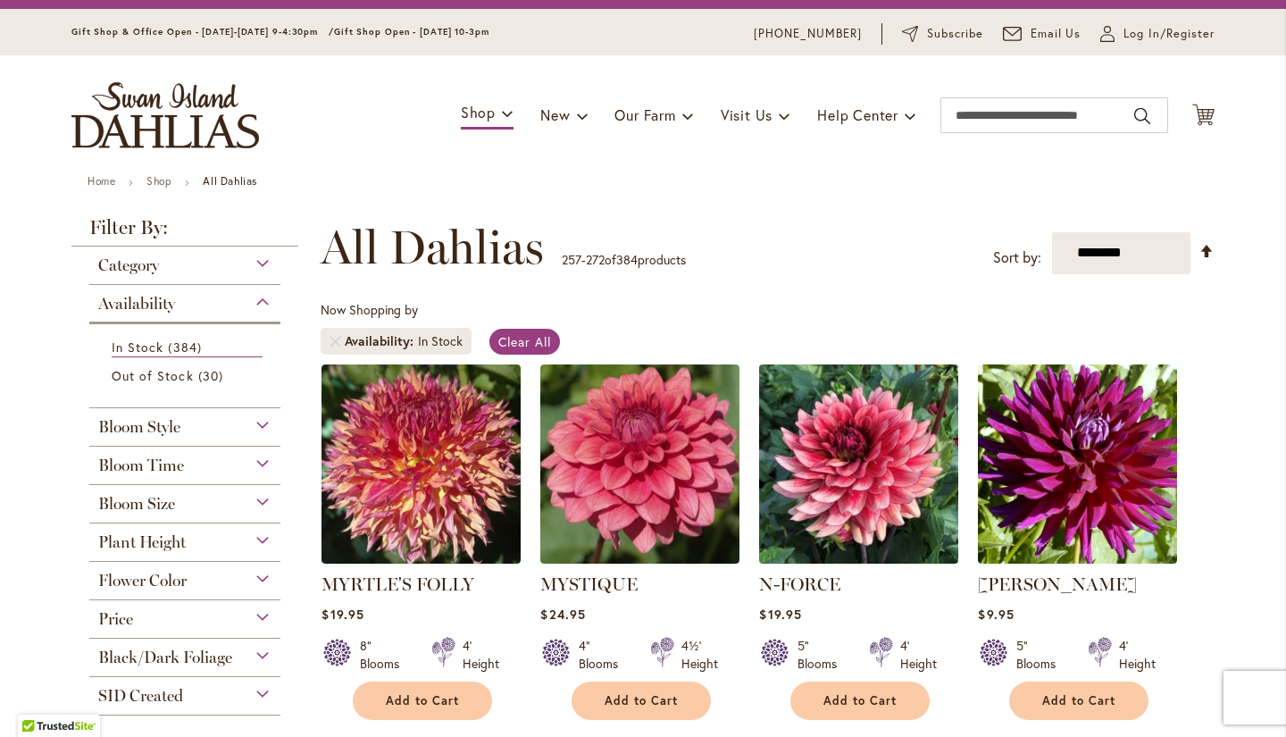
click at [776, 537] on img at bounding box center [858, 463] width 209 height 209
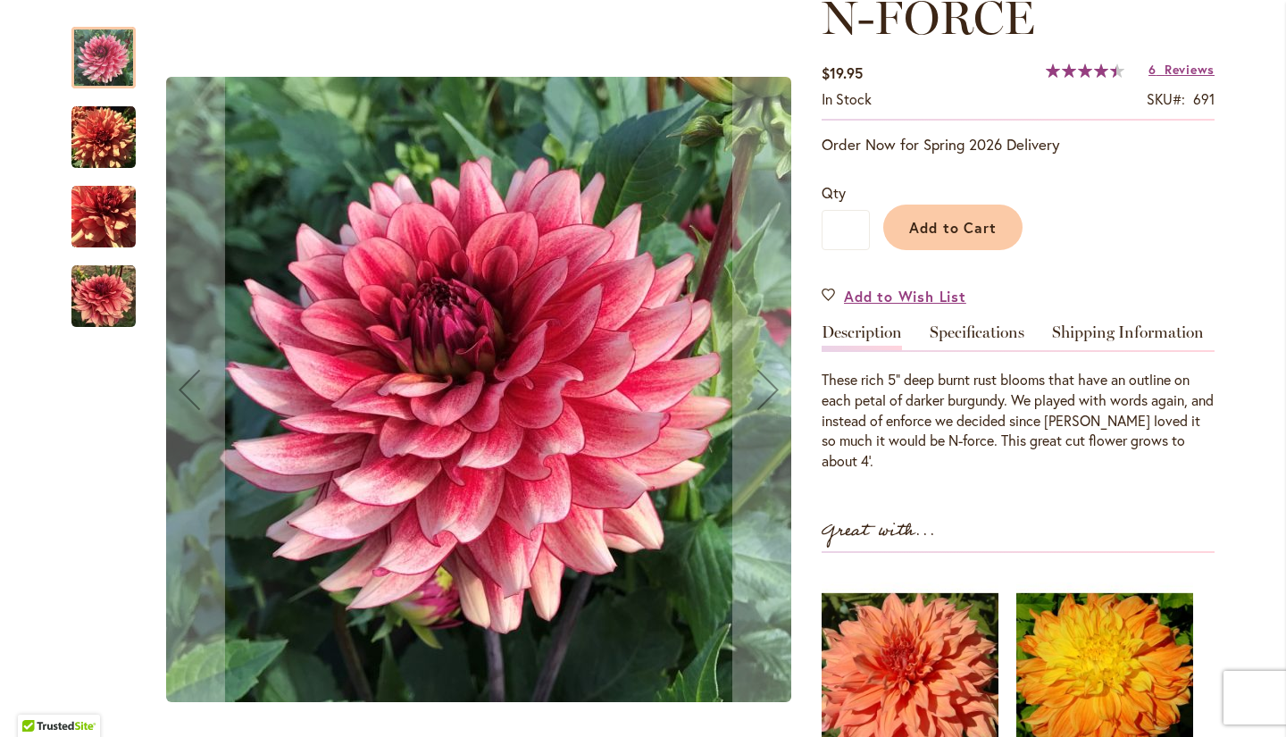
scroll to position [257, 0]
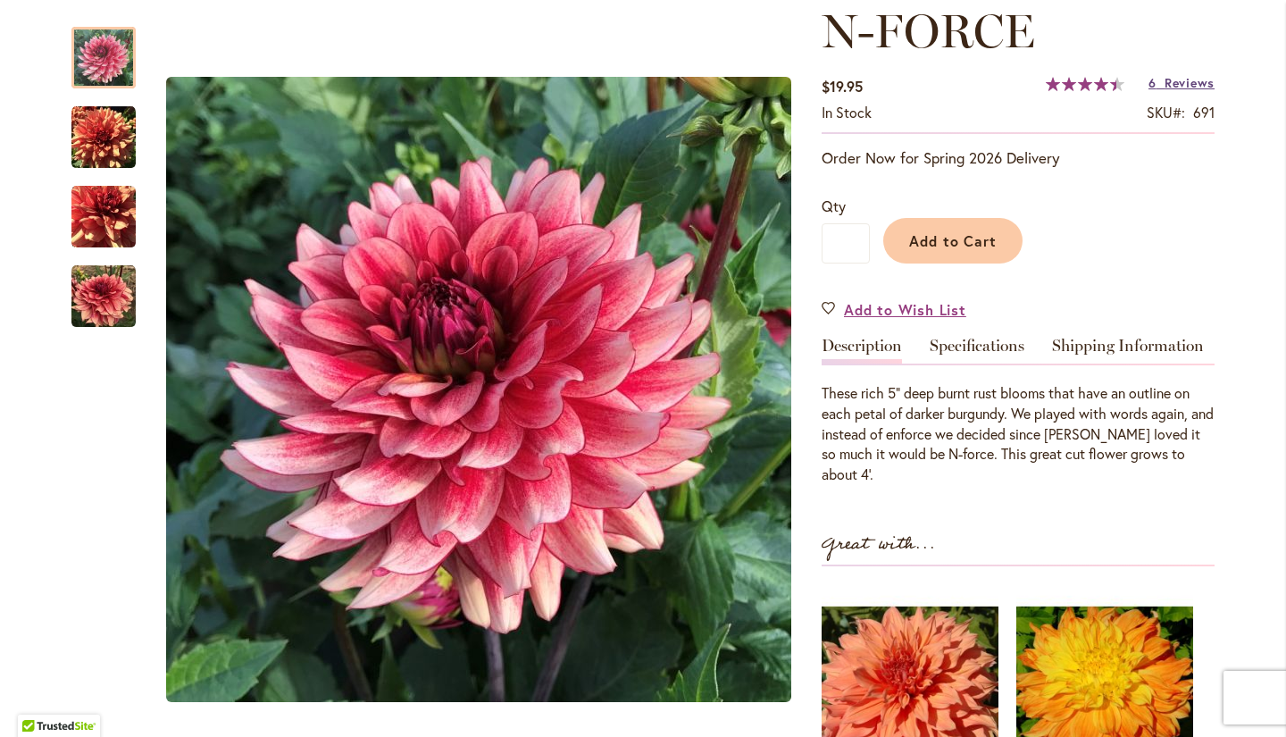
click at [1181, 87] on span "Reviews" at bounding box center [1189, 82] width 50 height 17
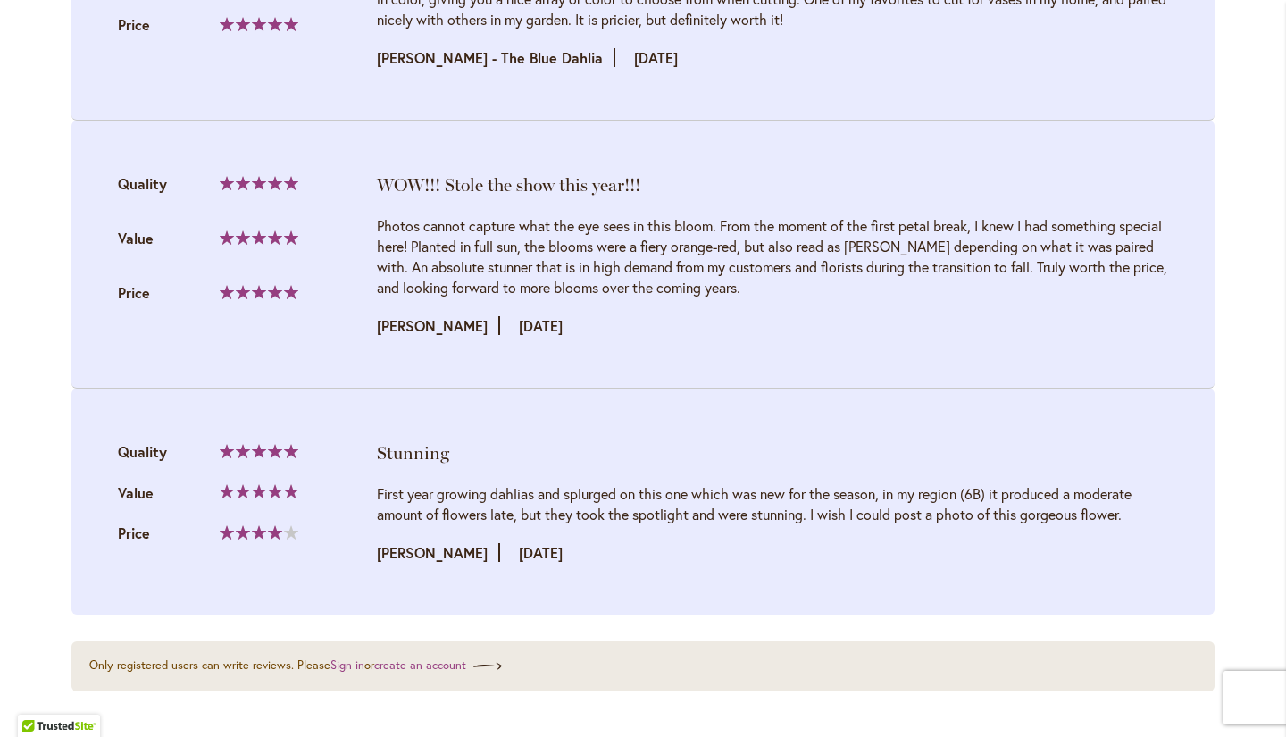
scroll to position [2871, 0]
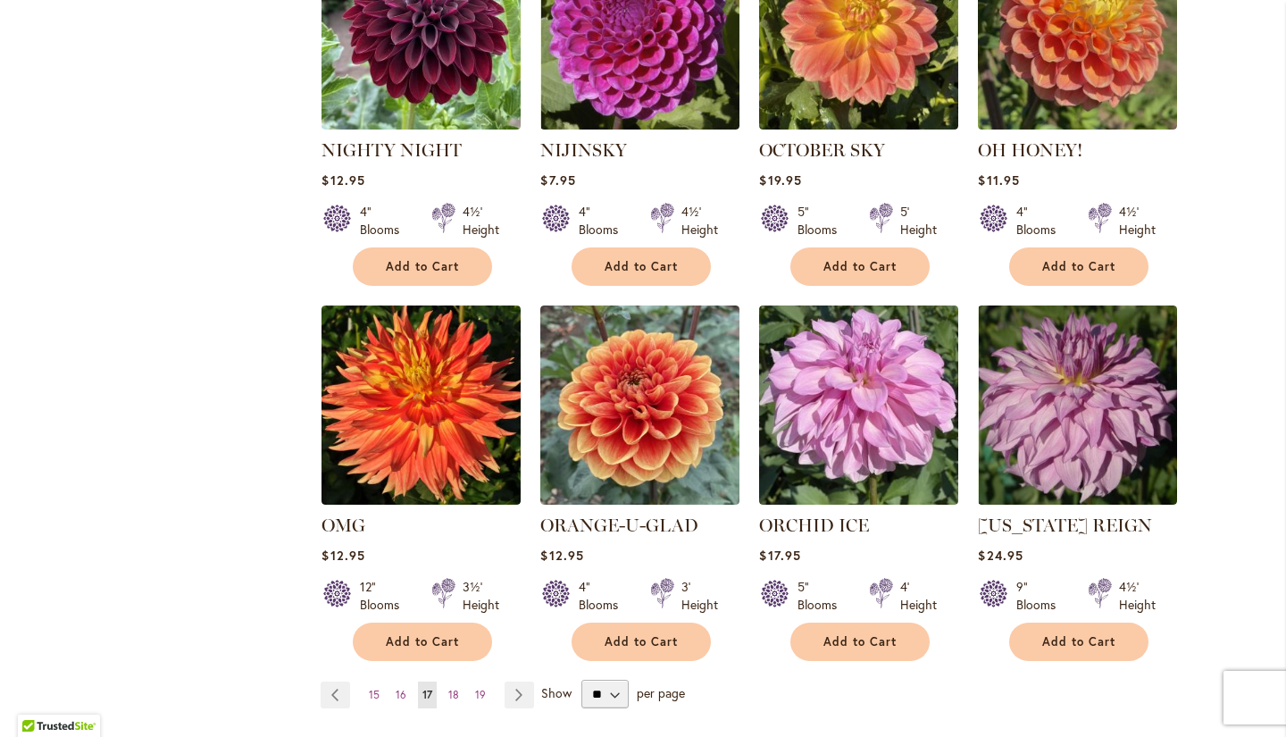
scroll to position [1229, 0]
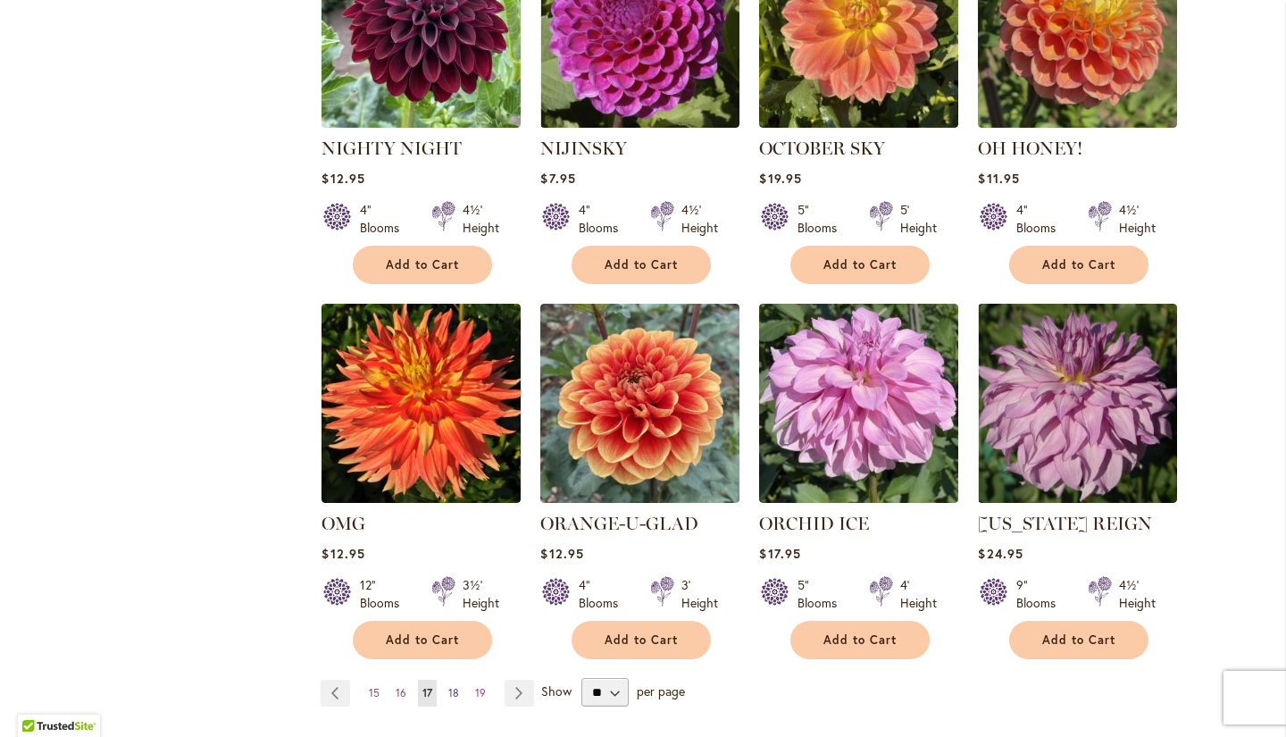
click at [448, 688] on span "18" at bounding box center [453, 692] width 11 height 13
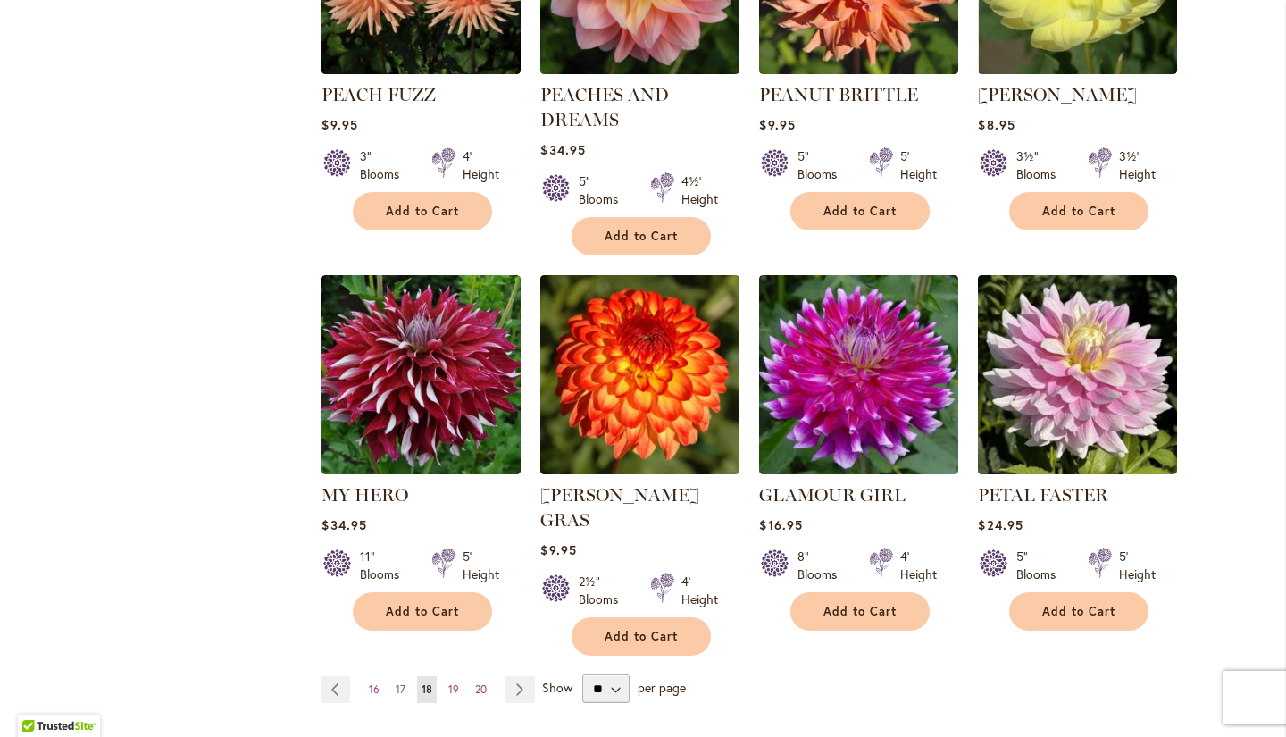
scroll to position [1310, 0]
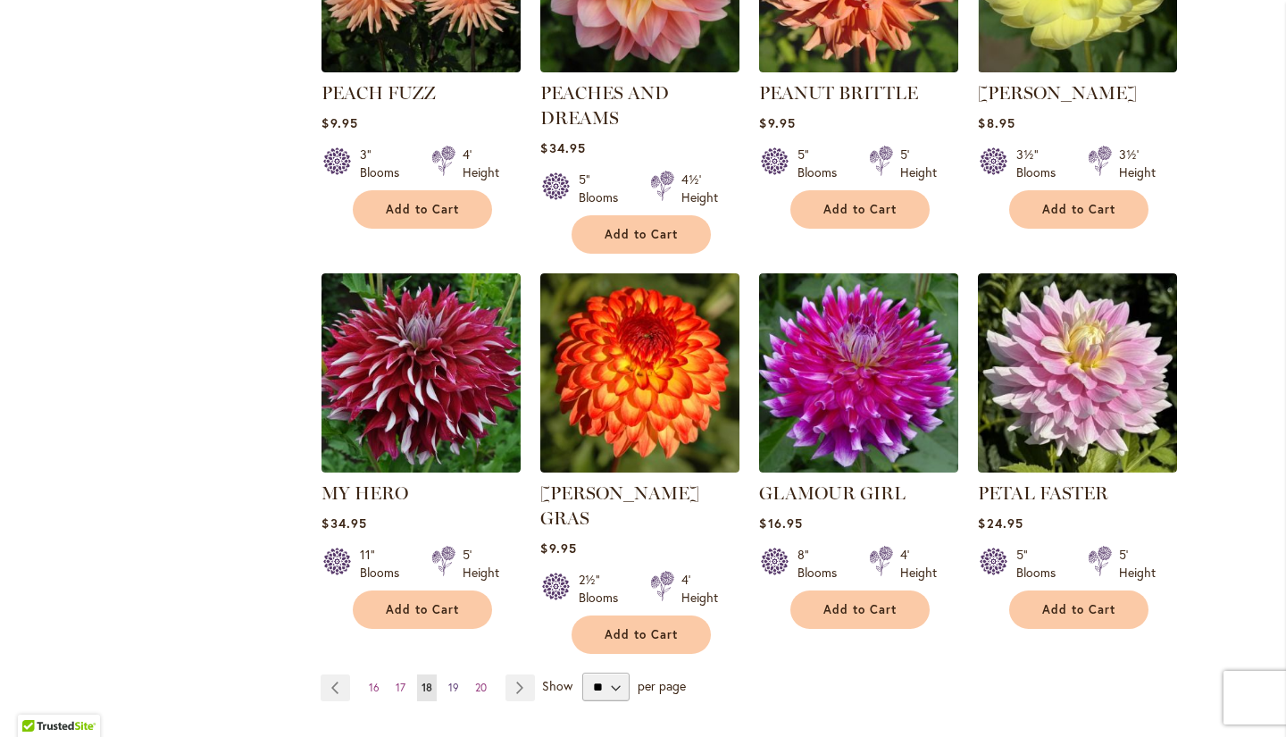
click at [458, 680] on span "19" at bounding box center [453, 686] width 11 height 13
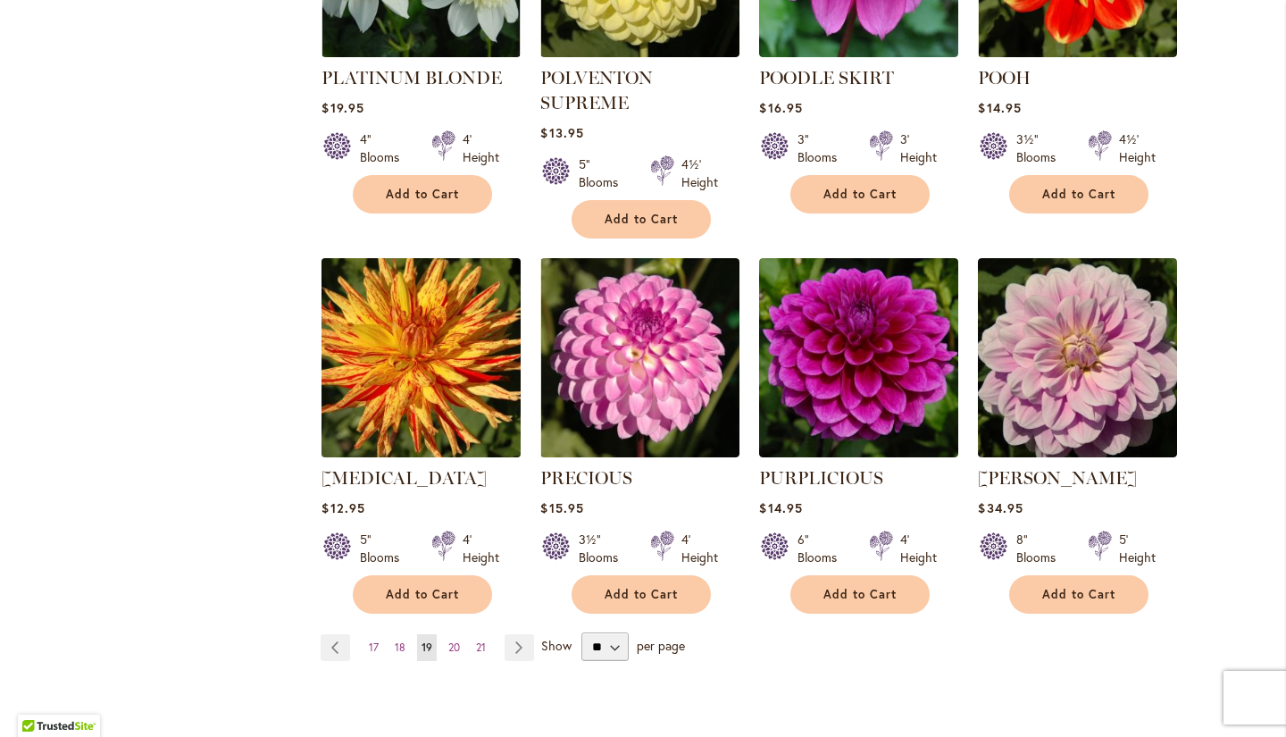
scroll to position [1382, 0]
